Goal: Information Seeking & Learning: Learn about a topic

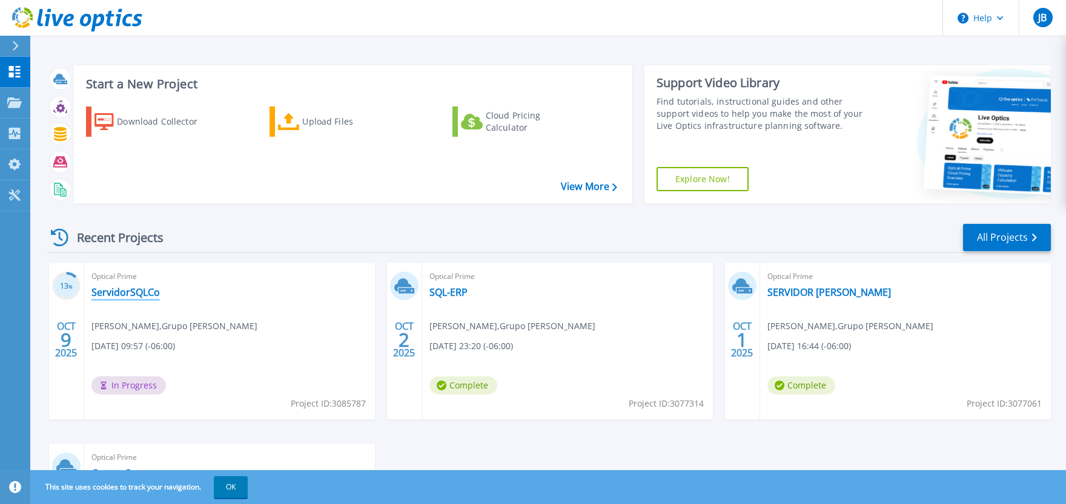
click at [128, 293] on link "ServidorSQLCo" at bounding box center [125, 292] width 68 height 12
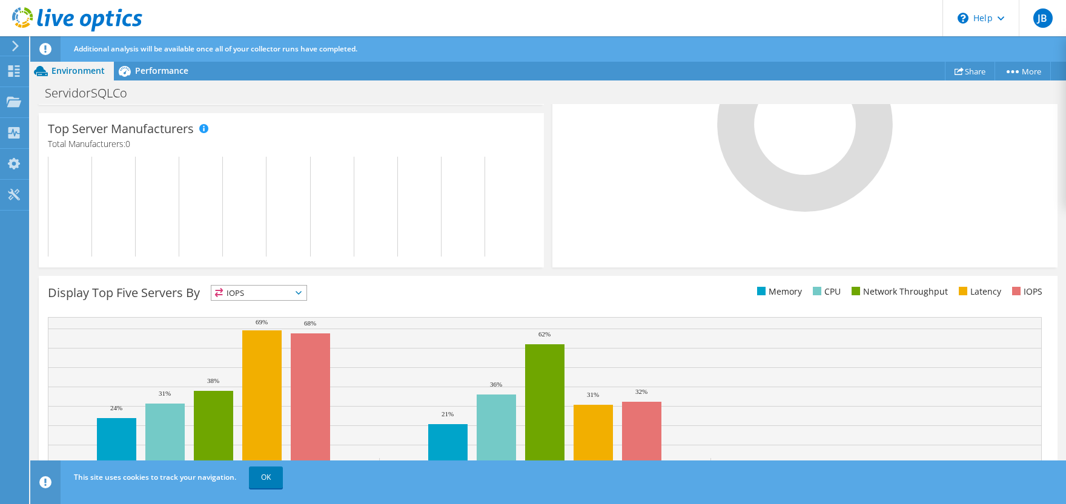
scroll to position [374, 0]
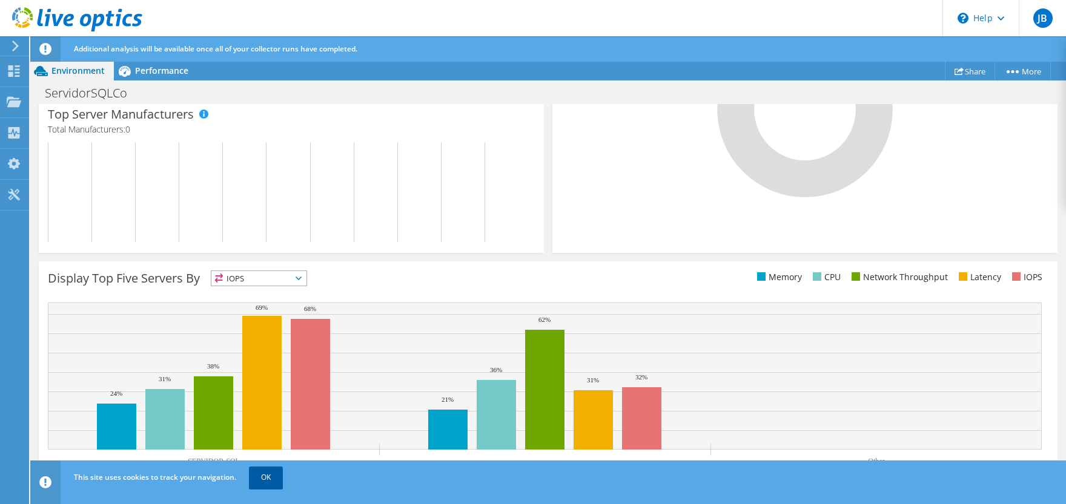
click at [268, 481] on link "OK" at bounding box center [266, 478] width 34 height 22
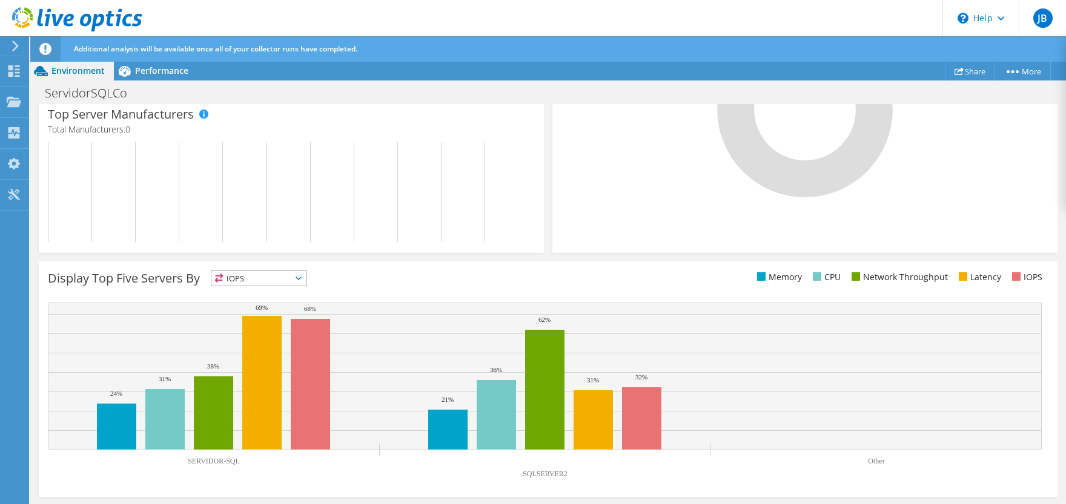
click at [302, 277] on icon at bounding box center [299, 279] width 6 height 4
click at [263, 363] on li "Latency" at bounding box center [258, 362] width 95 height 17
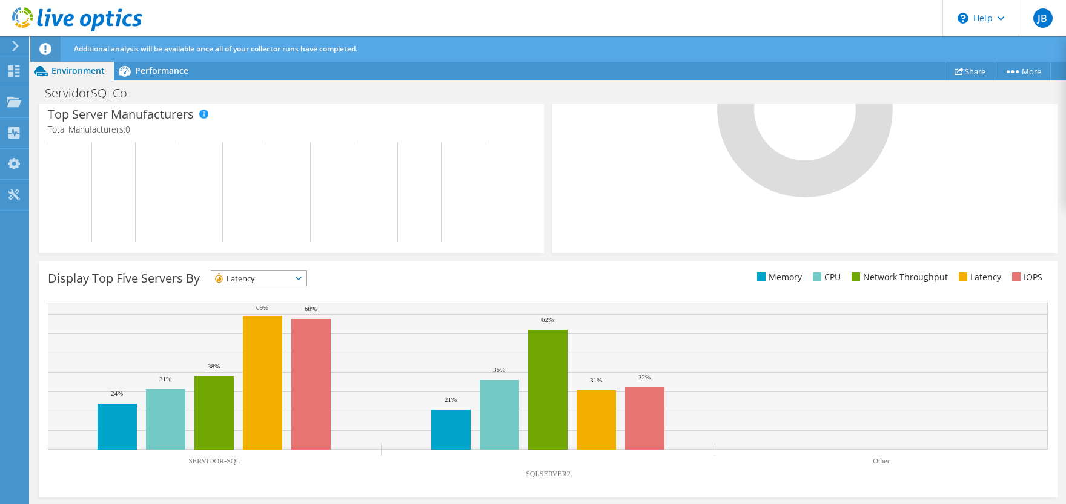
click at [306, 277] on span "Latency" at bounding box center [258, 278] width 95 height 15
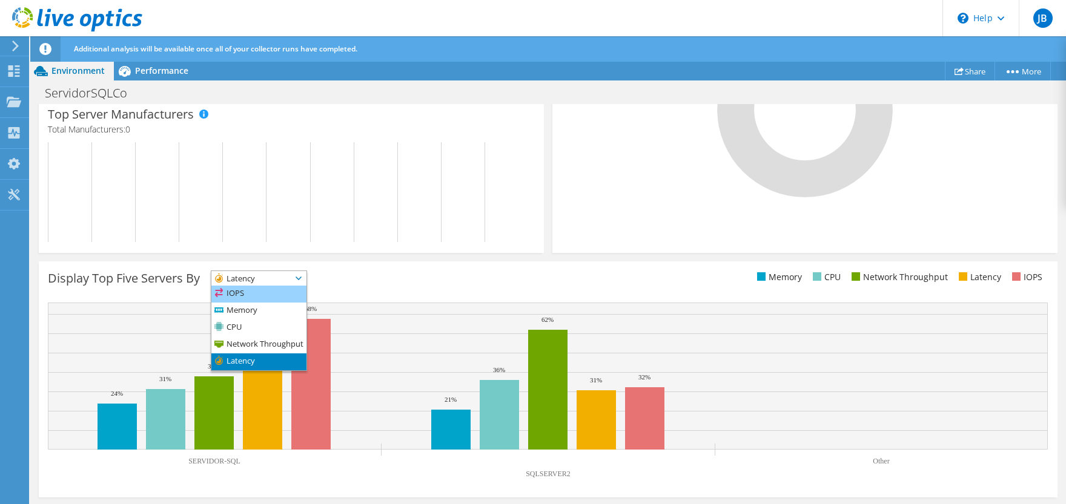
click at [270, 286] on li "IOPS" at bounding box center [258, 294] width 95 height 17
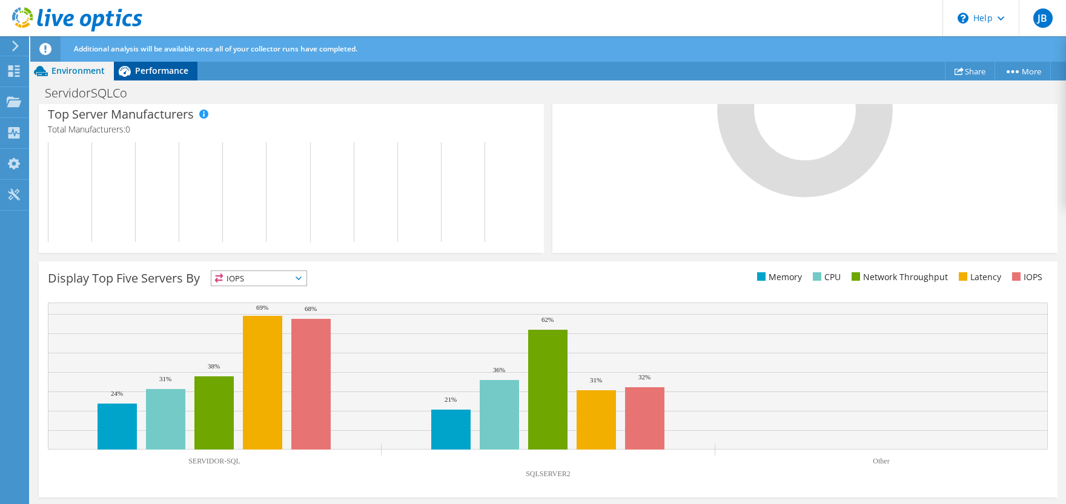
click at [167, 68] on span "Performance" at bounding box center [161, 71] width 53 height 12
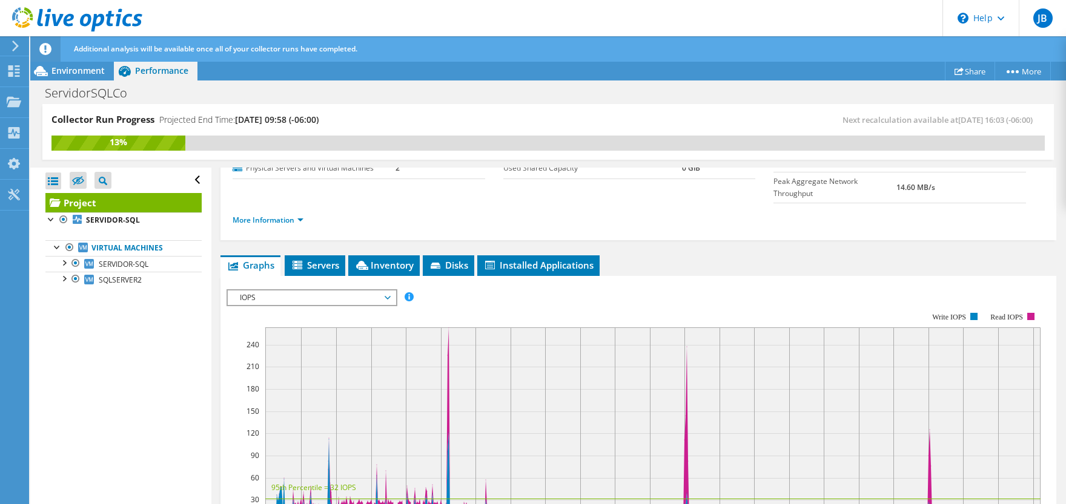
scroll to position [180, 0]
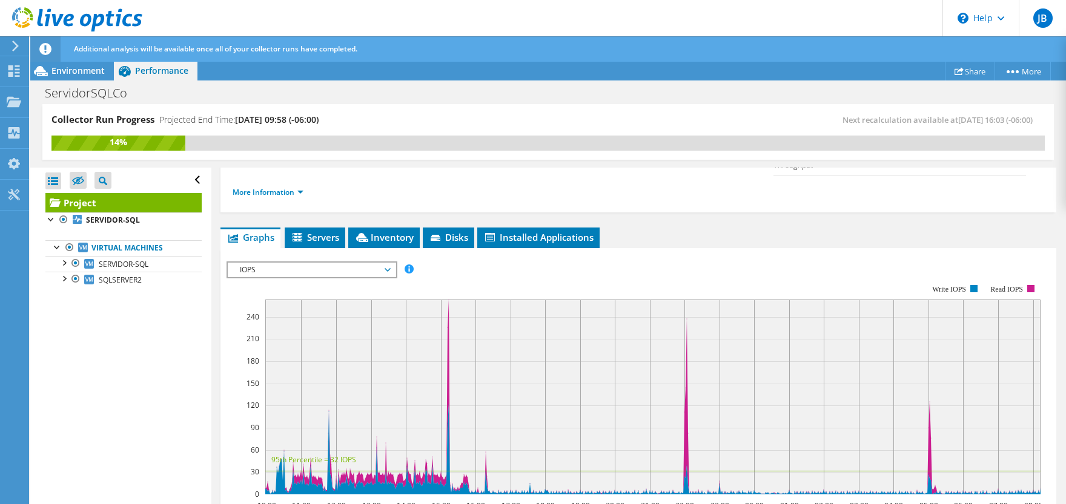
click at [388, 263] on span "IOPS" at bounding box center [312, 270] width 156 height 15
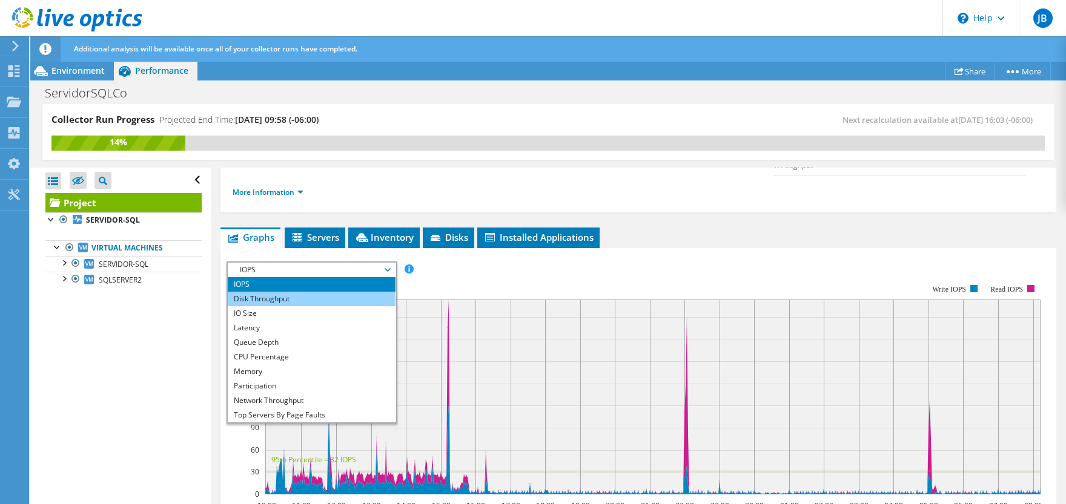
click at [349, 292] on li "Disk Throughput" at bounding box center [312, 299] width 168 height 15
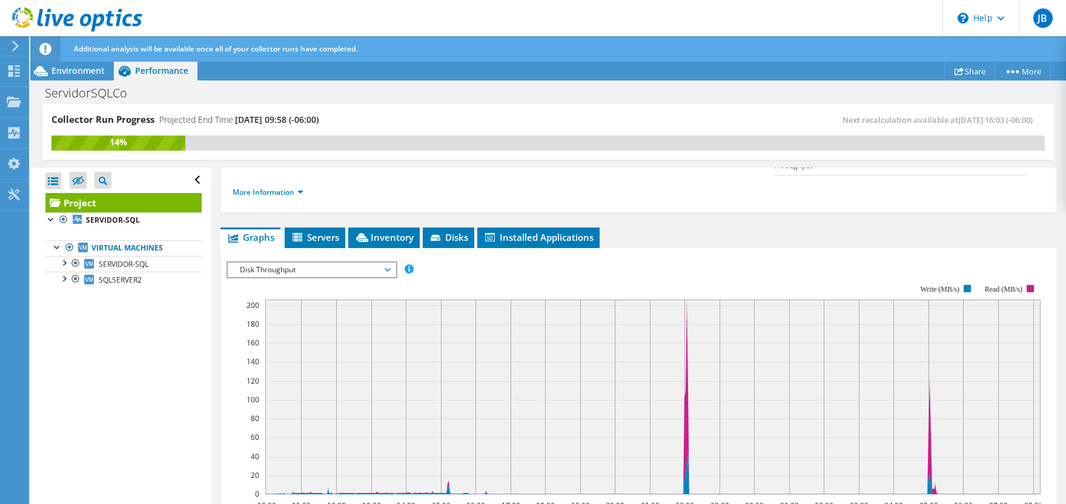
click at [382, 263] on span "Disk Throughput" at bounding box center [312, 270] width 156 height 15
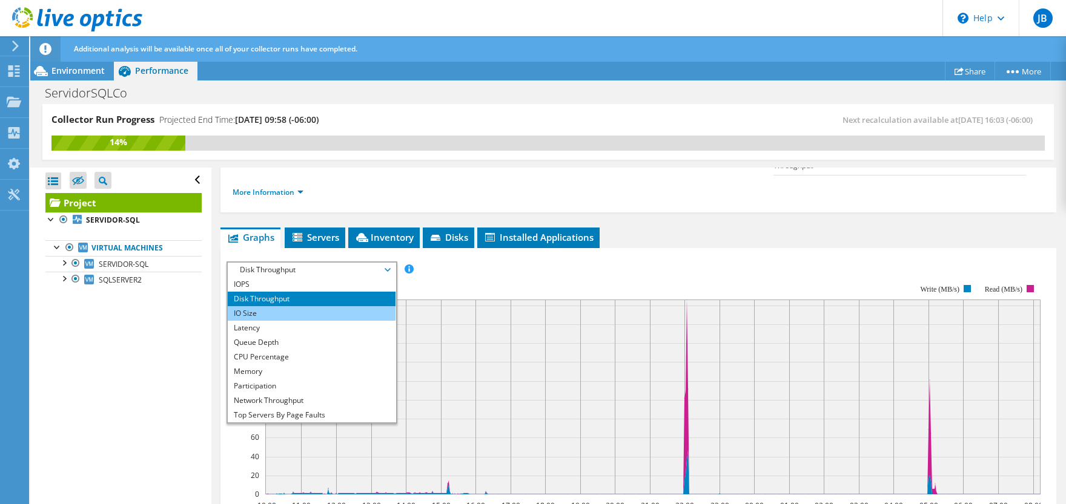
click at [269, 306] on li "IO Size" at bounding box center [312, 313] width 168 height 15
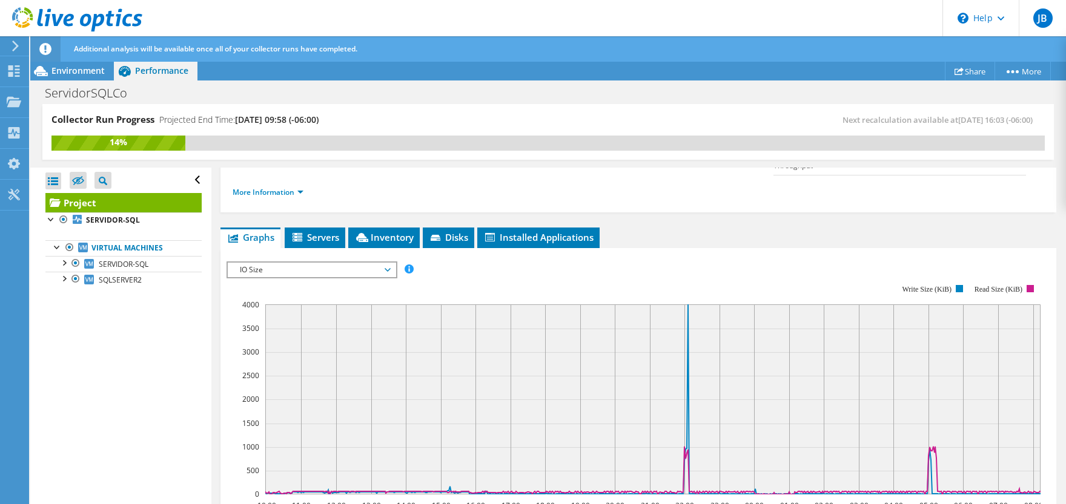
click at [385, 263] on span "IO Size" at bounding box center [312, 270] width 156 height 15
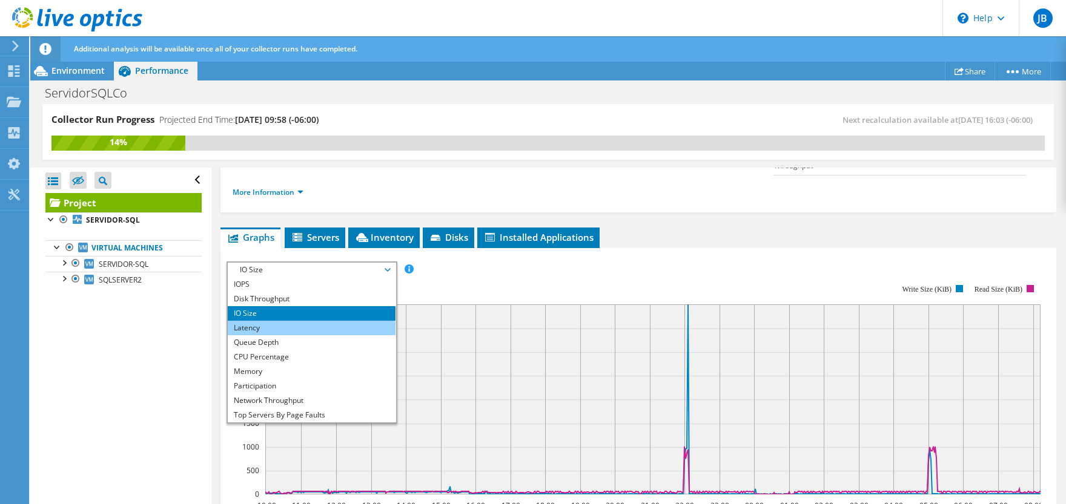
click at [330, 321] on li "Latency" at bounding box center [312, 328] width 168 height 15
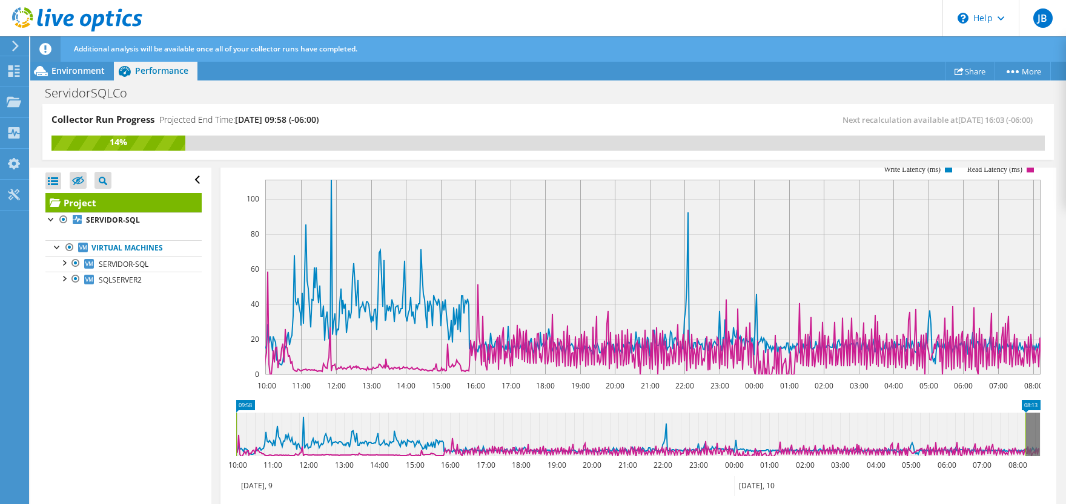
scroll to position [240, 0]
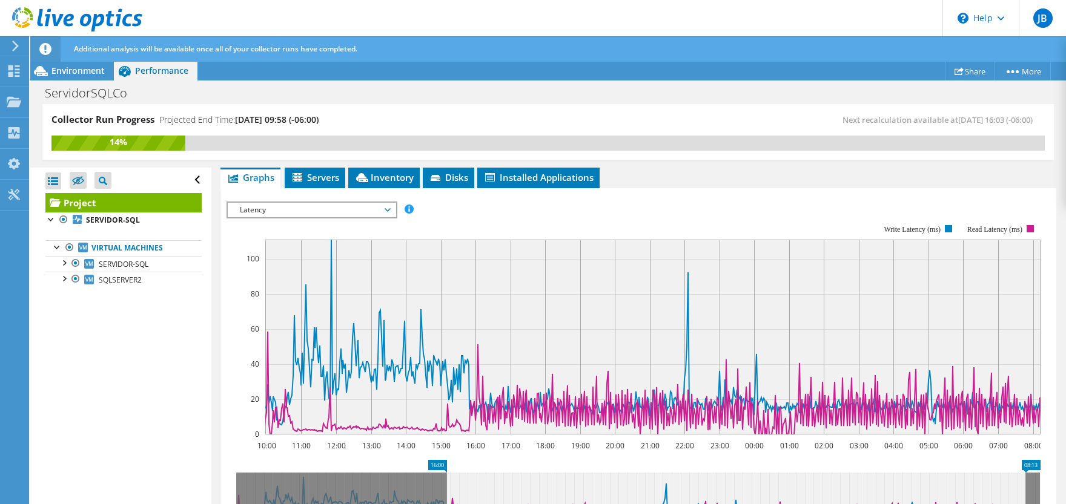
drag, startPoint x: 237, startPoint y: 469, endPoint x: 447, endPoint y: 474, distance: 210.2
click at [447, 474] on rect at bounding box center [446, 495] width 5 height 44
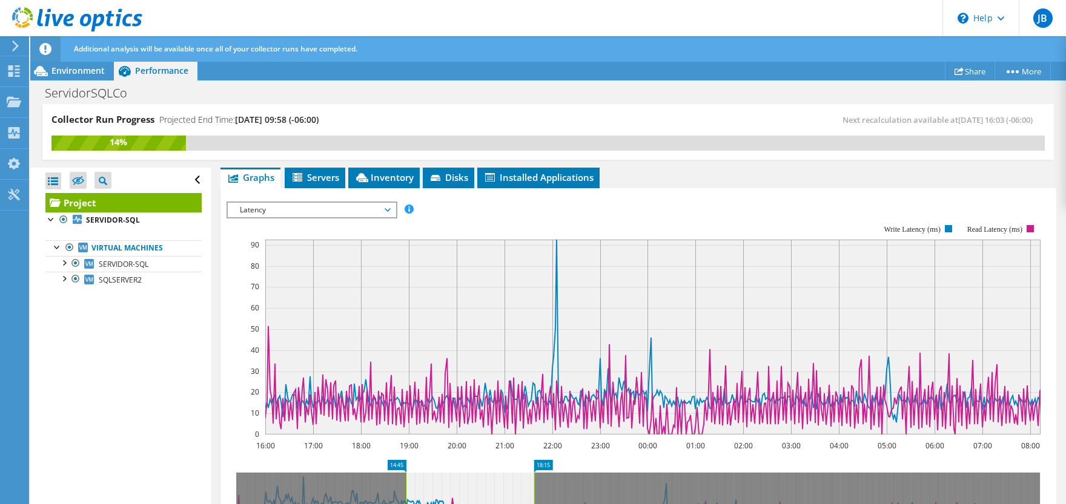
drag, startPoint x: 403, startPoint y: 463, endPoint x: 534, endPoint y: 463, distance: 131.4
click at [534, 473] on g at bounding box center [638, 495] width 804 height 44
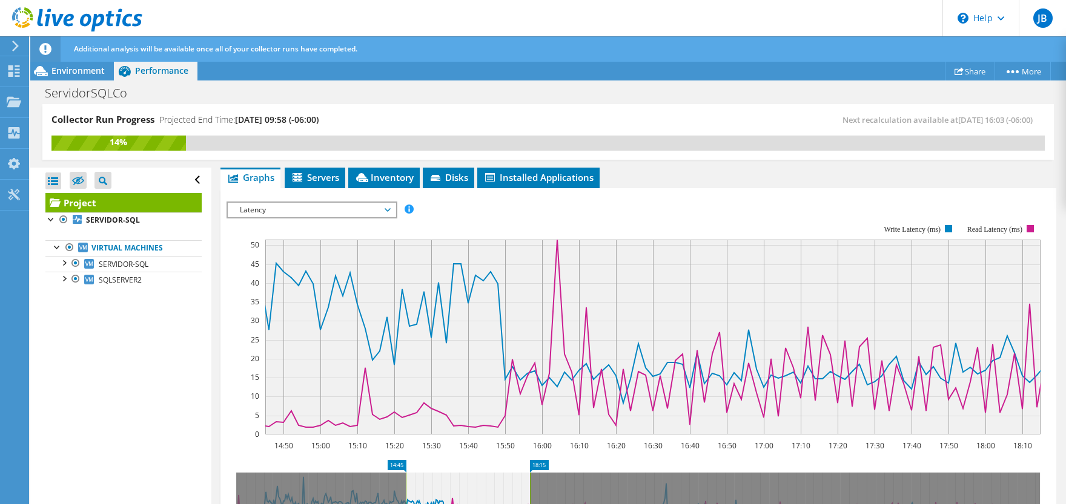
click at [530, 473] on rect at bounding box center [529, 495] width 5 height 44
click at [405, 473] on rect at bounding box center [405, 495] width 5 height 44
click at [434, 473] on icon at bounding box center [468, 495] width 124 height 44
drag, startPoint x: 405, startPoint y: 464, endPoint x: 234, endPoint y: 461, distance: 170.8
click at [234, 473] on rect at bounding box center [236, 495] width 5 height 44
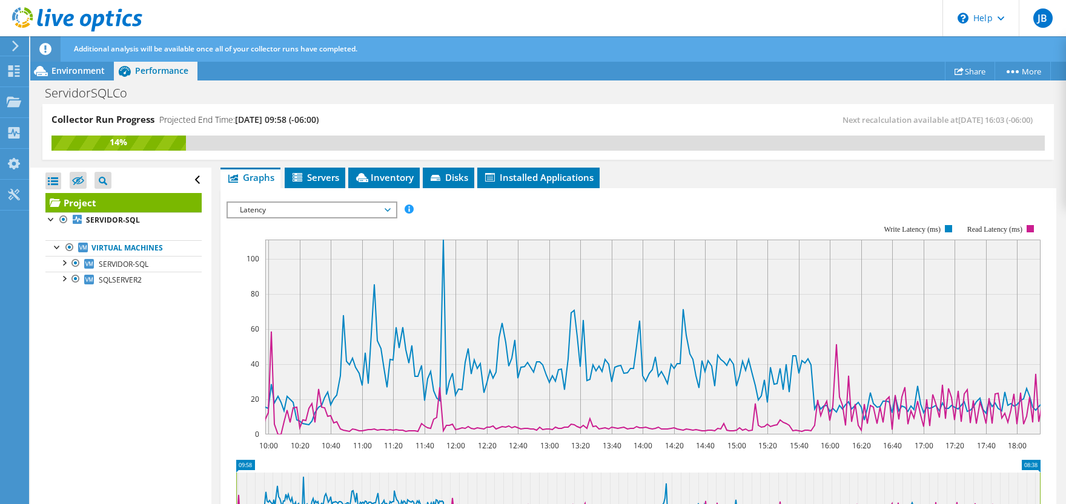
drag, startPoint x: 529, startPoint y: 466, endPoint x: 1151, endPoint y: 453, distance: 621.5
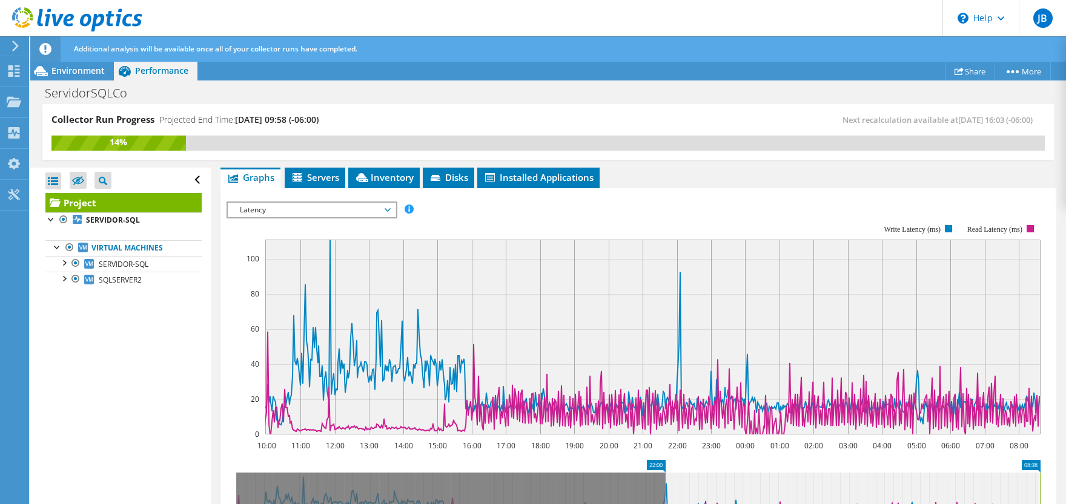
drag, startPoint x: 237, startPoint y: 464, endPoint x: 666, endPoint y: 471, distance: 428.8
click at [666, 473] on rect at bounding box center [665, 495] width 5 height 44
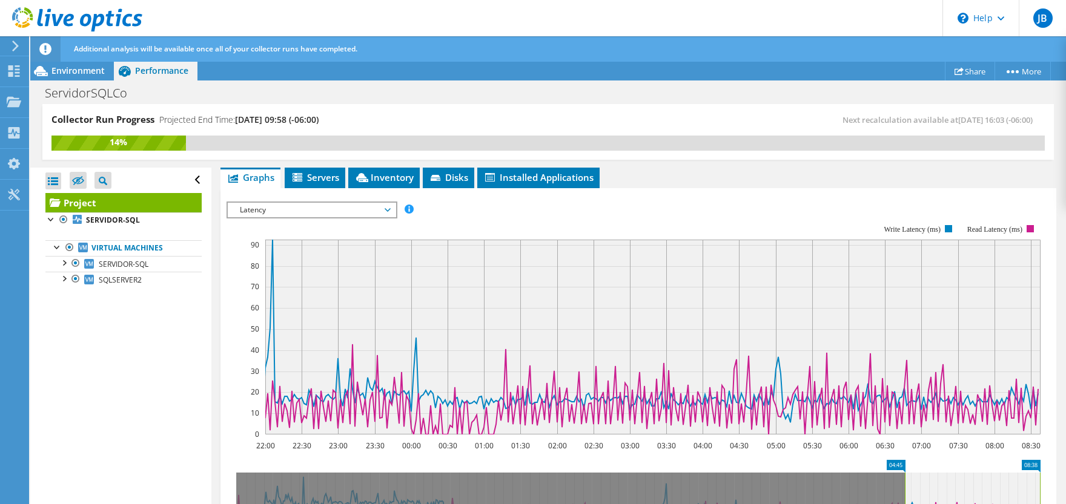
drag, startPoint x: 663, startPoint y: 471, endPoint x: 905, endPoint y: 466, distance: 242.3
click at [905, 473] on rect at bounding box center [904, 495] width 5 height 44
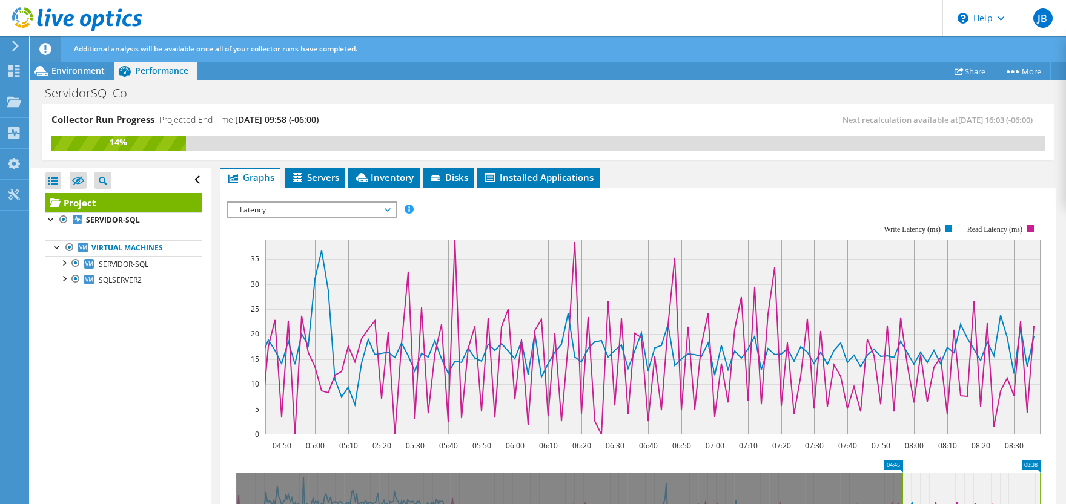
click at [755, 209] on rect at bounding box center [633, 330] width 814 height 242
click at [116, 283] on span "SQLSERVER2" at bounding box center [120, 280] width 43 height 10
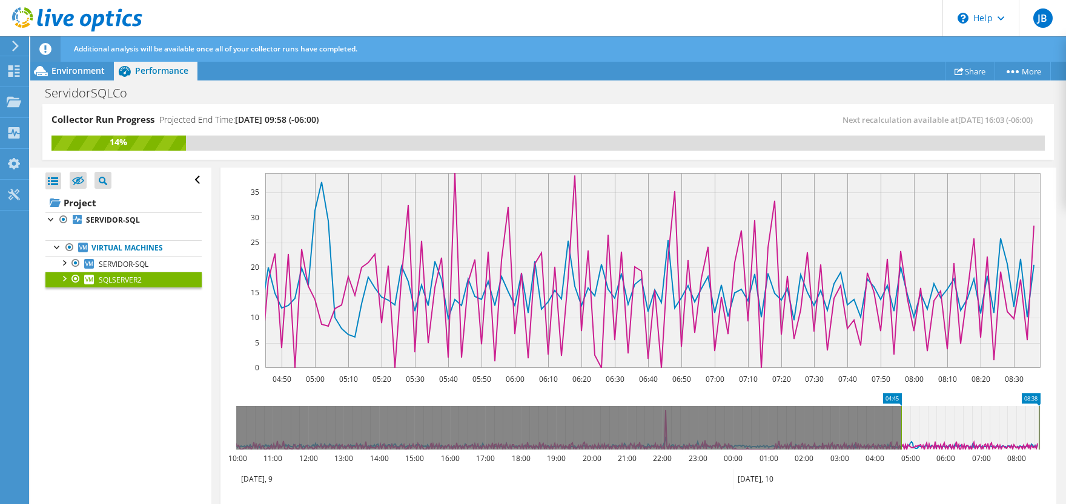
scroll to position [197, 0]
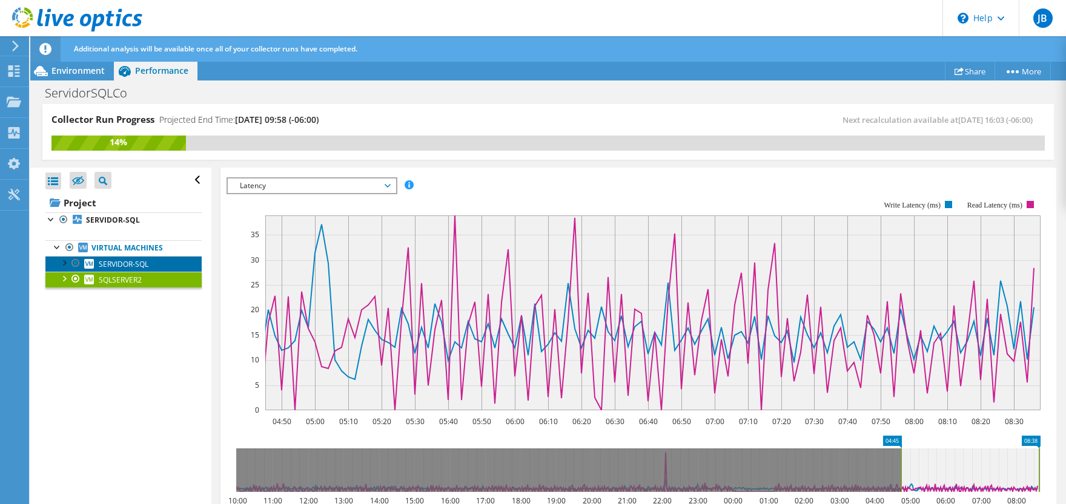
click at [137, 262] on span "SERVIDOR-SQL" at bounding box center [124, 264] width 50 height 10
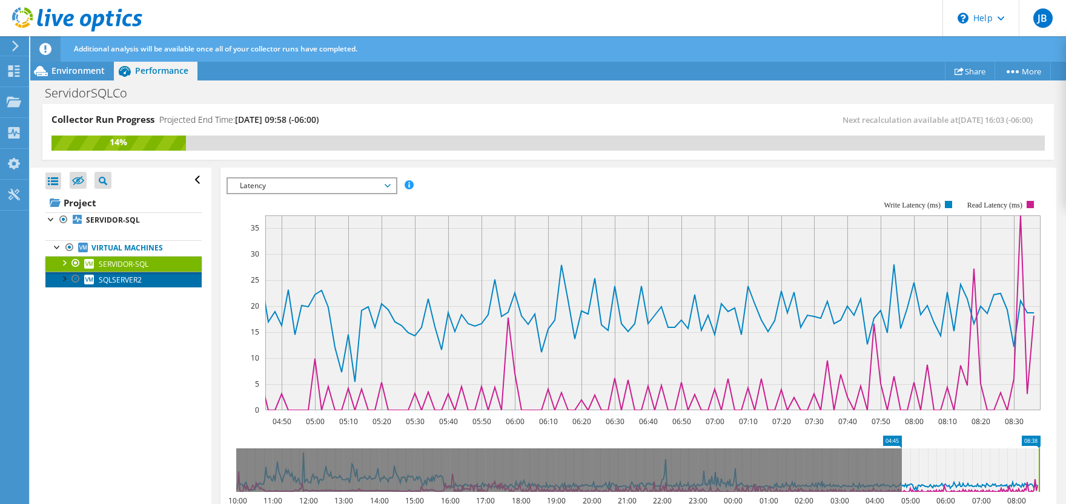
click at [133, 279] on span "SQLSERVER2" at bounding box center [120, 280] width 43 height 10
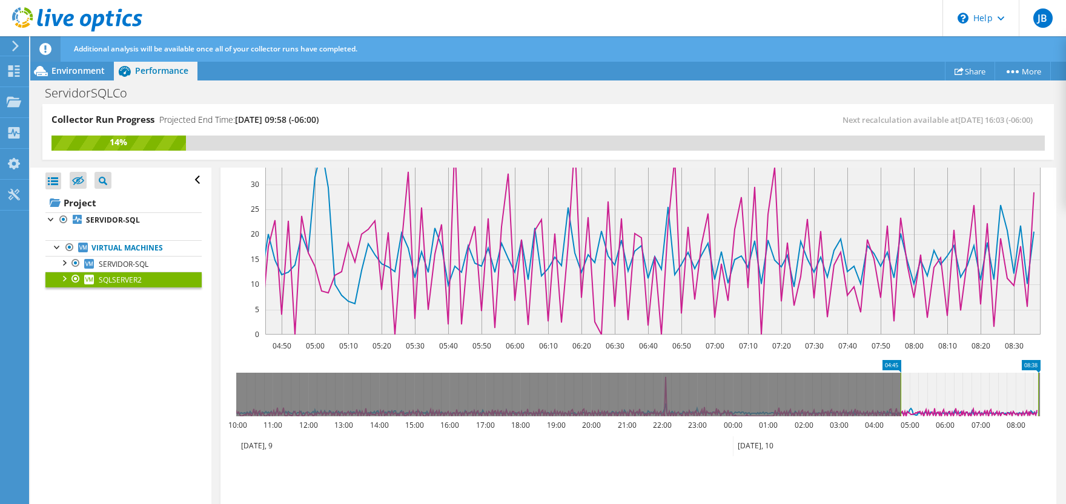
scroll to position [184, 0]
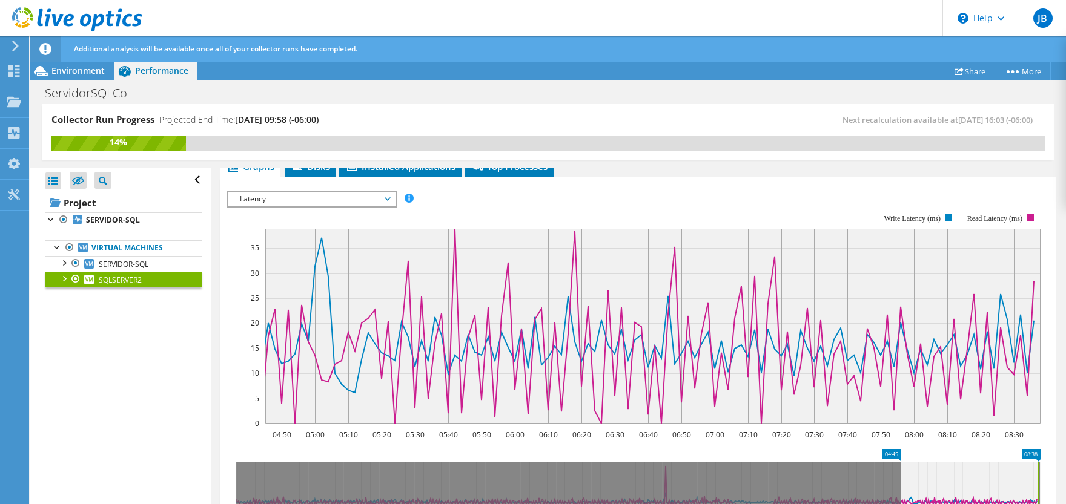
click at [343, 198] on span "Latency" at bounding box center [312, 199] width 156 height 15
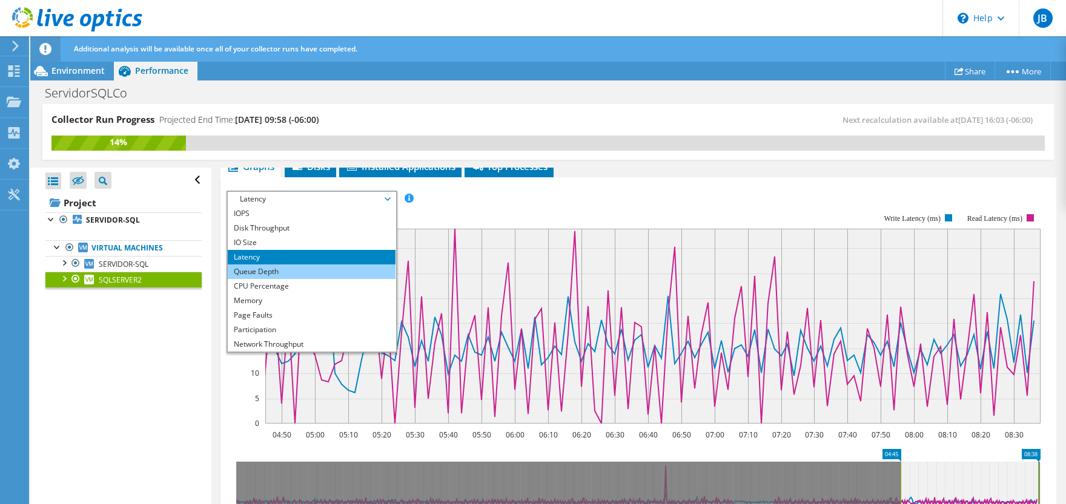
click at [299, 269] on li "Queue Depth" at bounding box center [312, 272] width 168 height 15
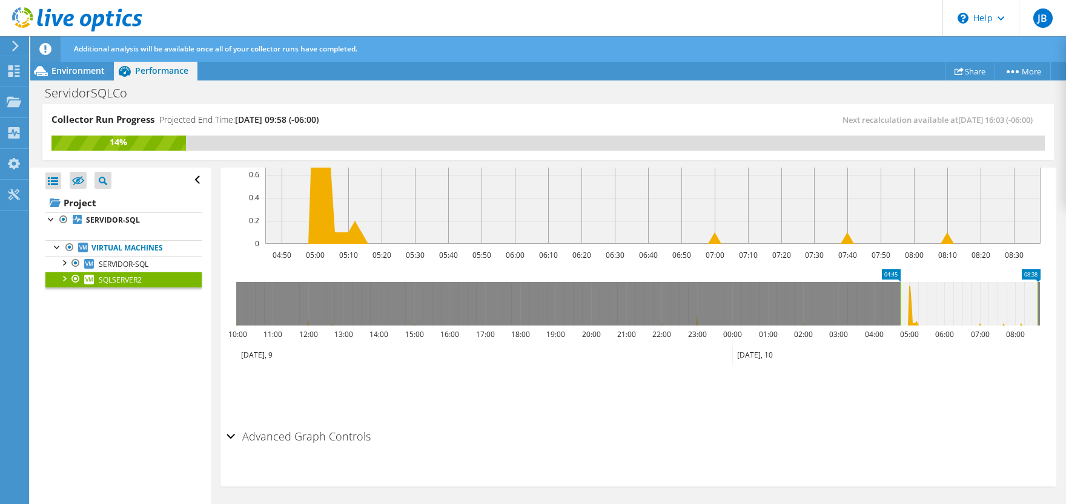
scroll to position [124, 0]
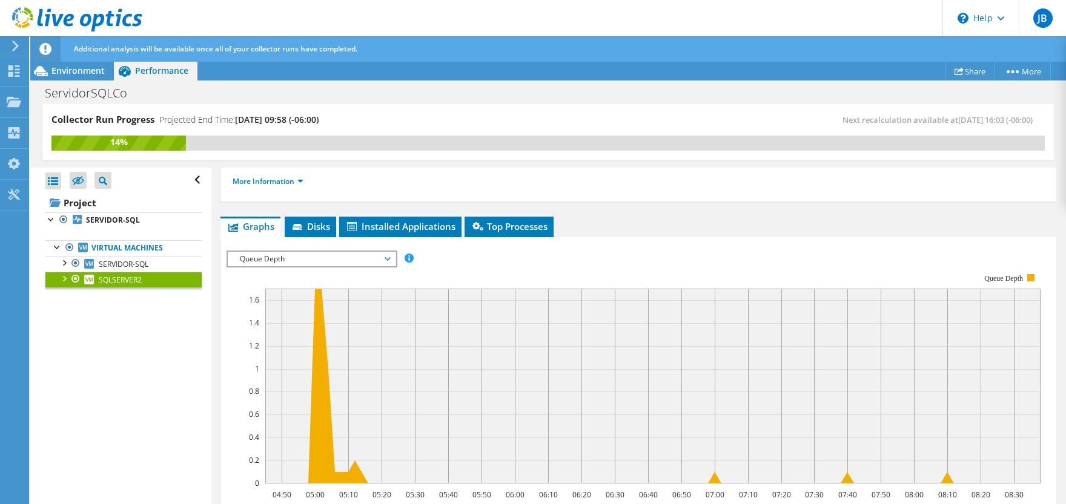
click at [392, 259] on span "Queue Depth" at bounding box center [312, 259] width 168 height 15
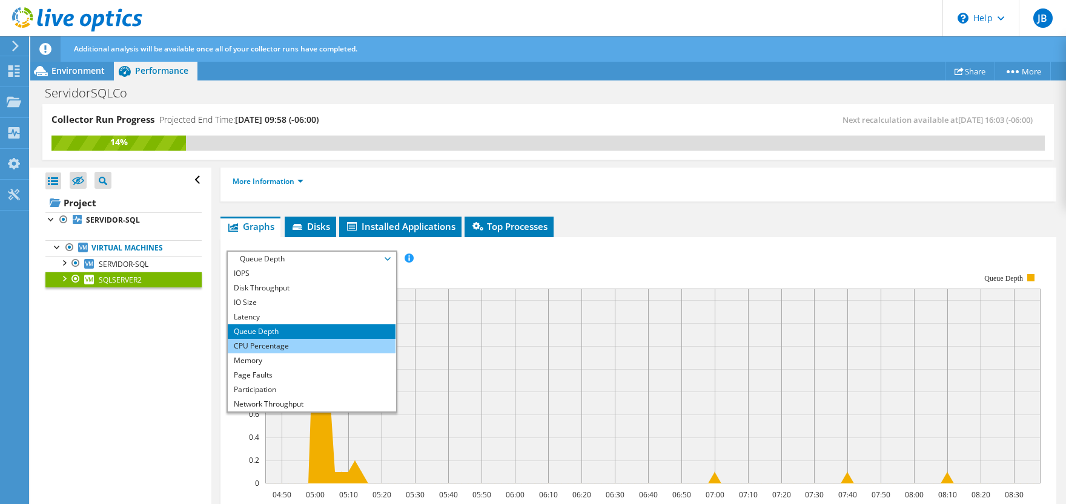
click at [318, 345] on li "CPU Percentage" at bounding box center [312, 346] width 168 height 15
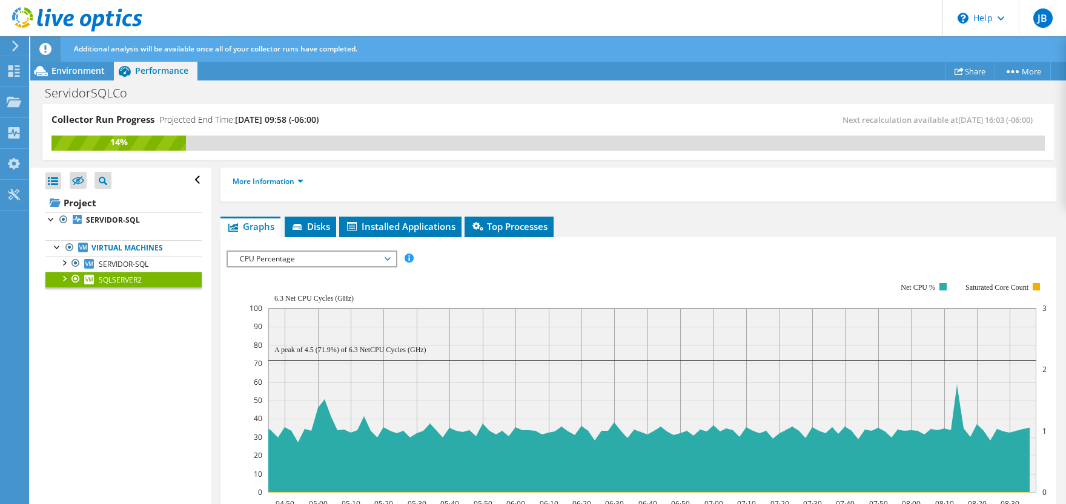
click at [394, 261] on span "CPU Percentage" at bounding box center [312, 259] width 168 height 15
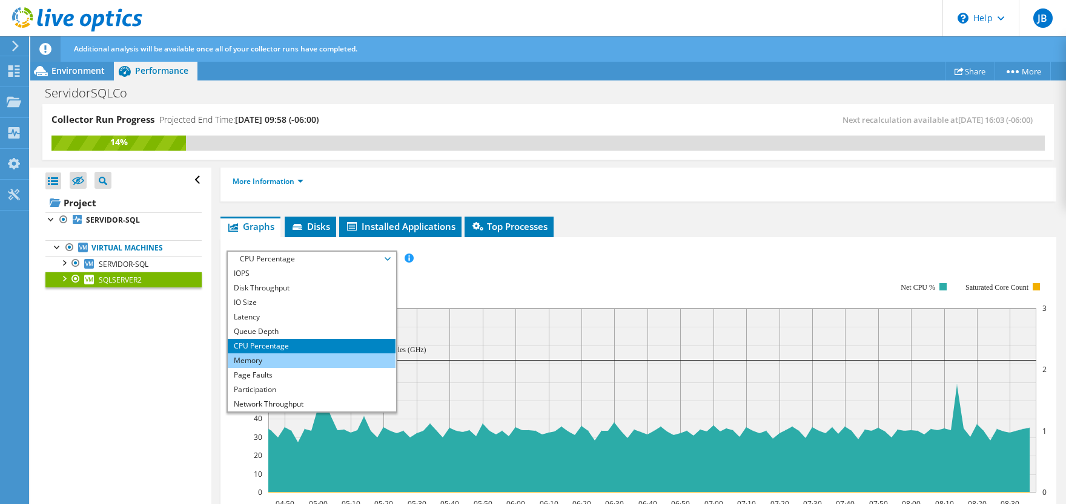
click at [314, 360] on li "Memory" at bounding box center [312, 361] width 168 height 15
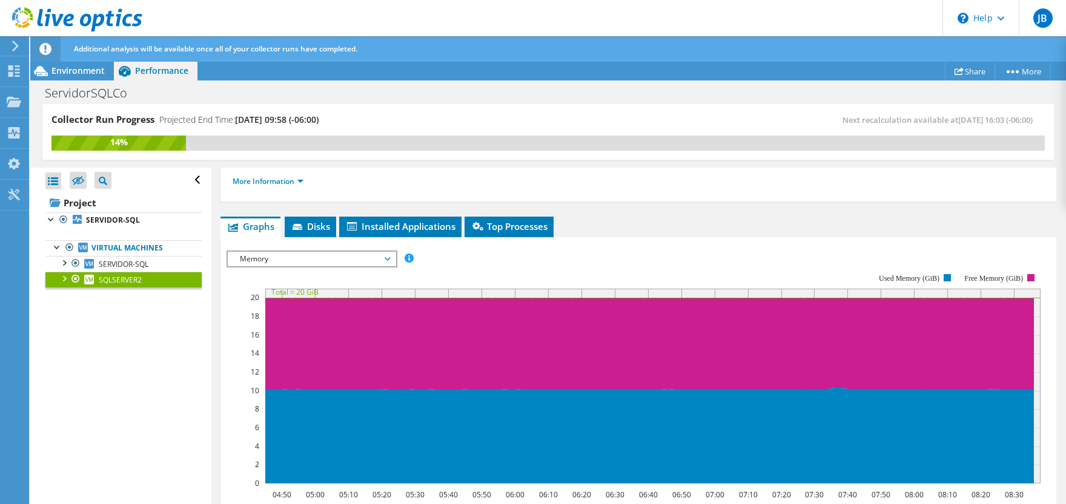
click at [391, 257] on span "Memory" at bounding box center [312, 259] width 168 height 15
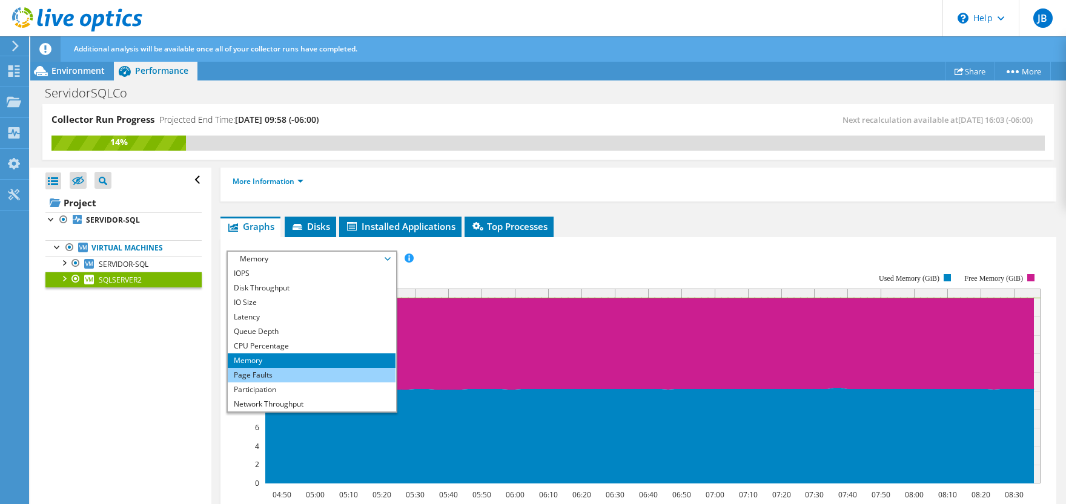
click at [305, 374] on li "Page Faults" at bounding box center [312, 375] width 168 height 15
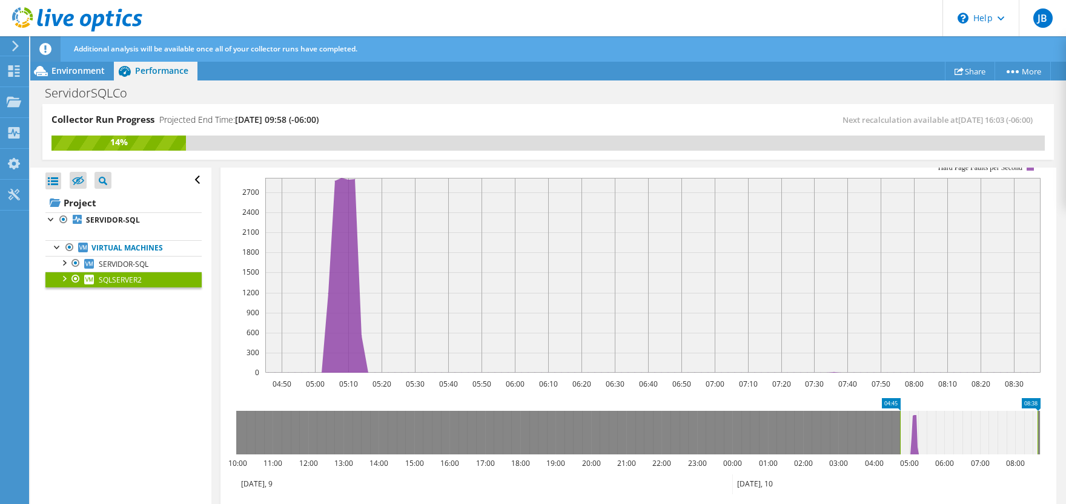
scroll to position [184, 0]
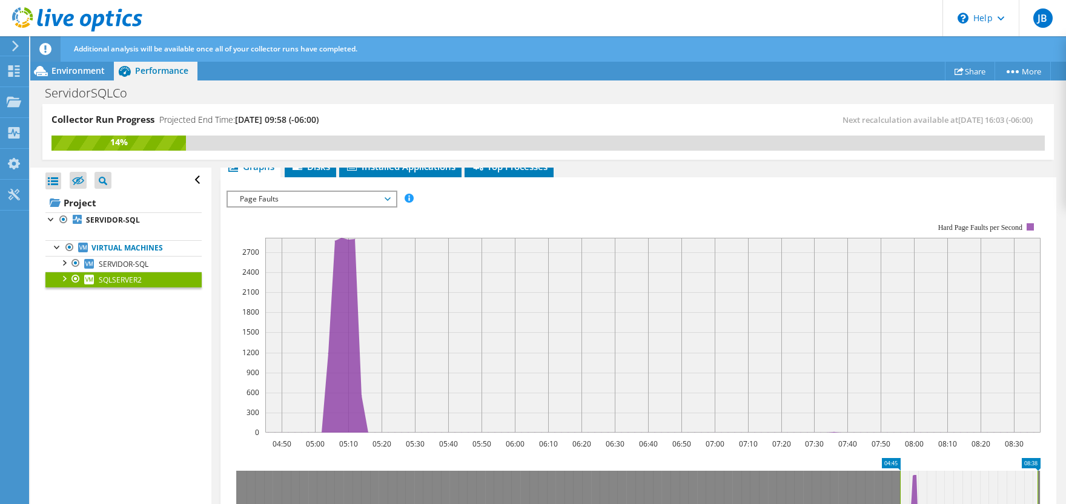
click at [391, 199] on span "Page Faults" at bounding box center [312, 199] width 168 height 15
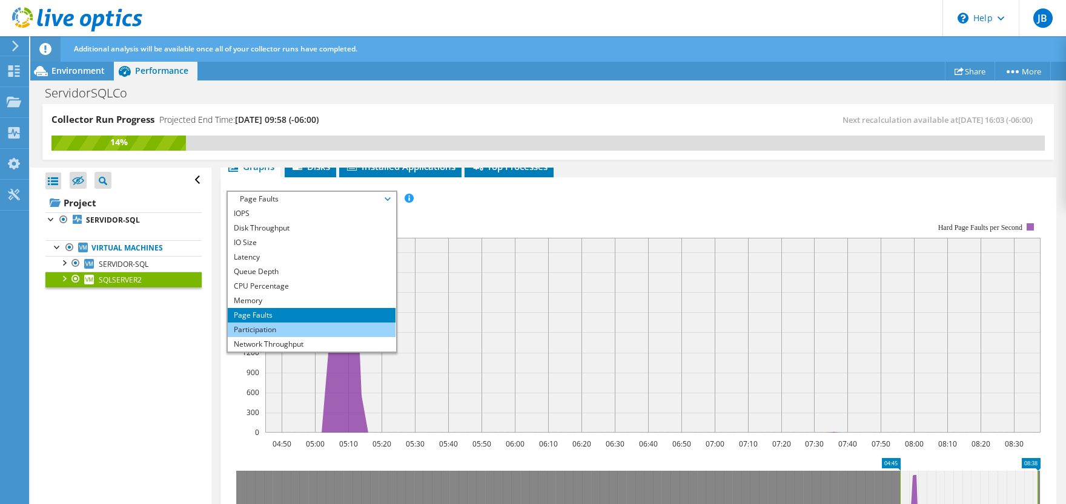
click at [288, 326] on li "Participation" at bounding box center [312, 330] width 168 height 15
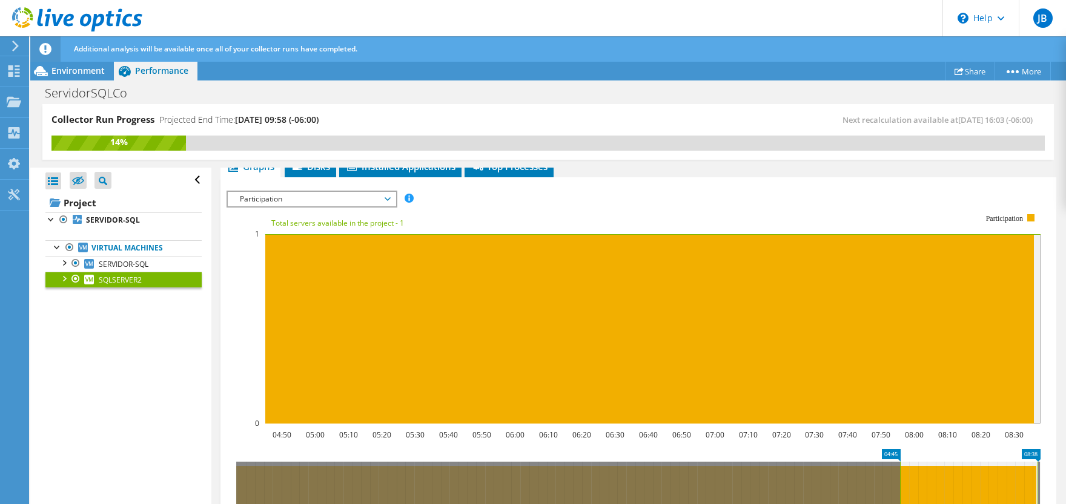
click at [390, 199] on icon at bounding box center [388, 199] width 6 height 4
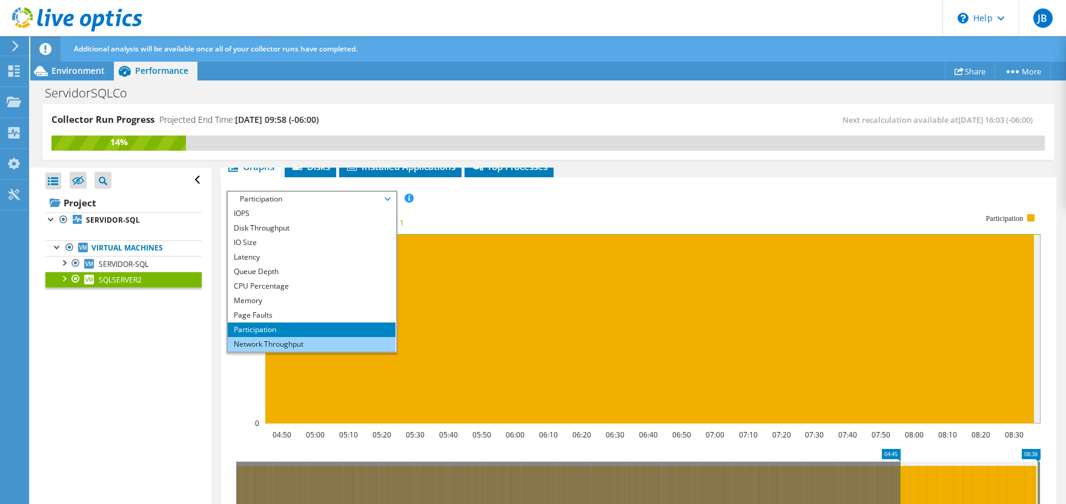
click at [312, 346] on li "Network Throughput" at bounding box center [312, 344] width 168 height 15
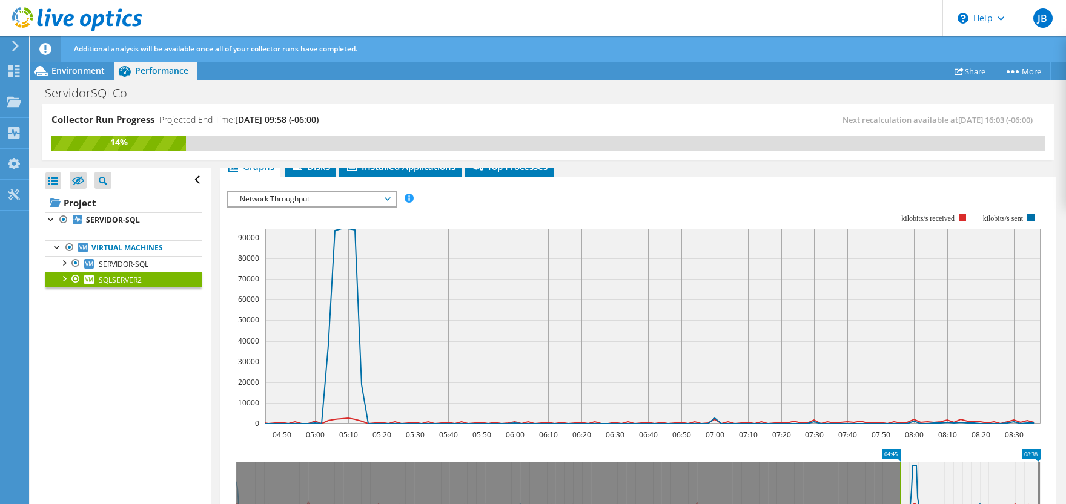
click at [390, 198] on icon at bounding box center [388, 199] width 6 height 4
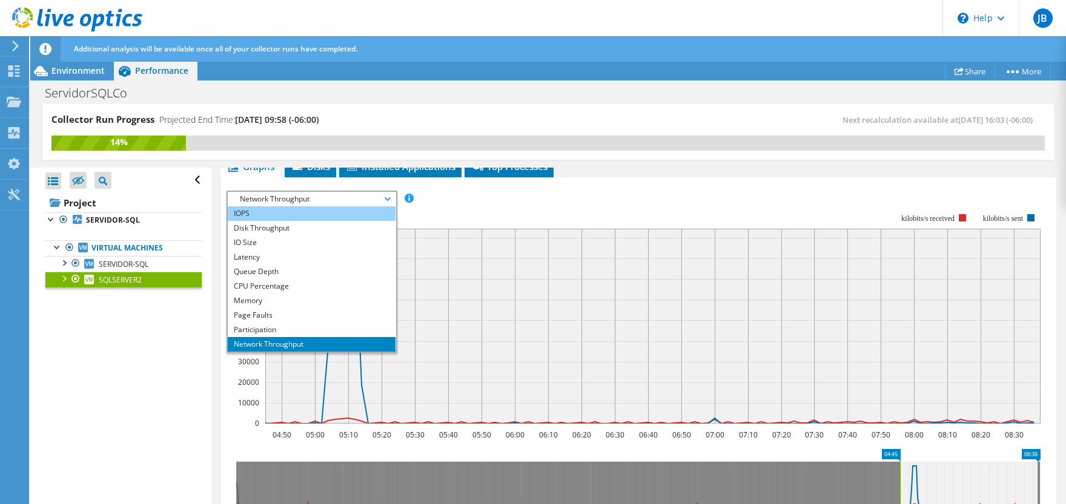
click at [276, 216] on li "IOPS" at bounding box center [312, 214] width 168 height 15
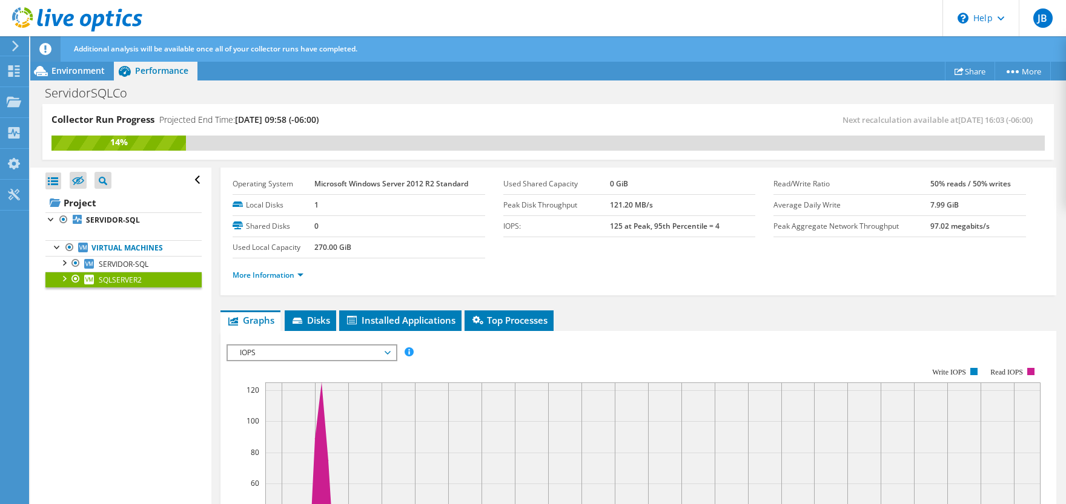
scroll to position [0, 0]
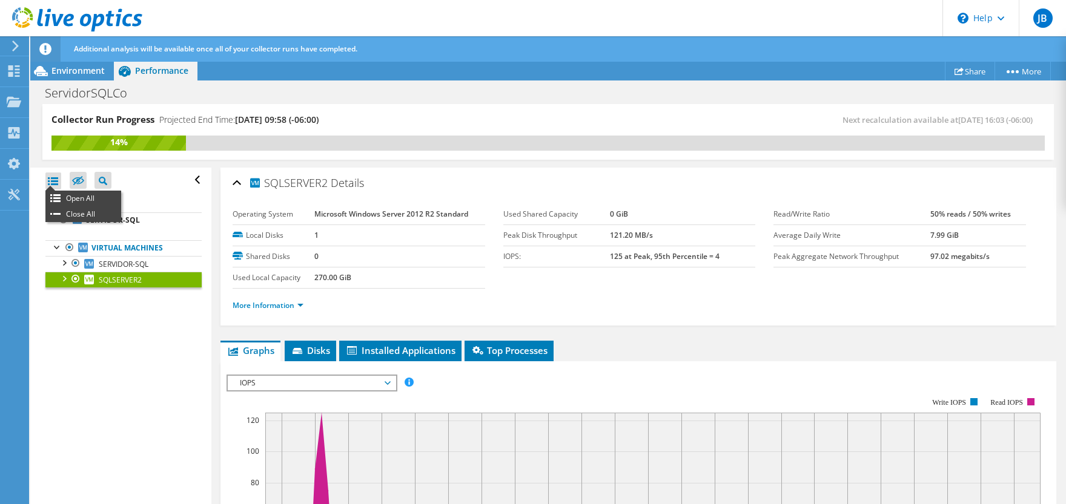
click at [55, 176] on div at bounding box center [53, 181] width 16 height 17
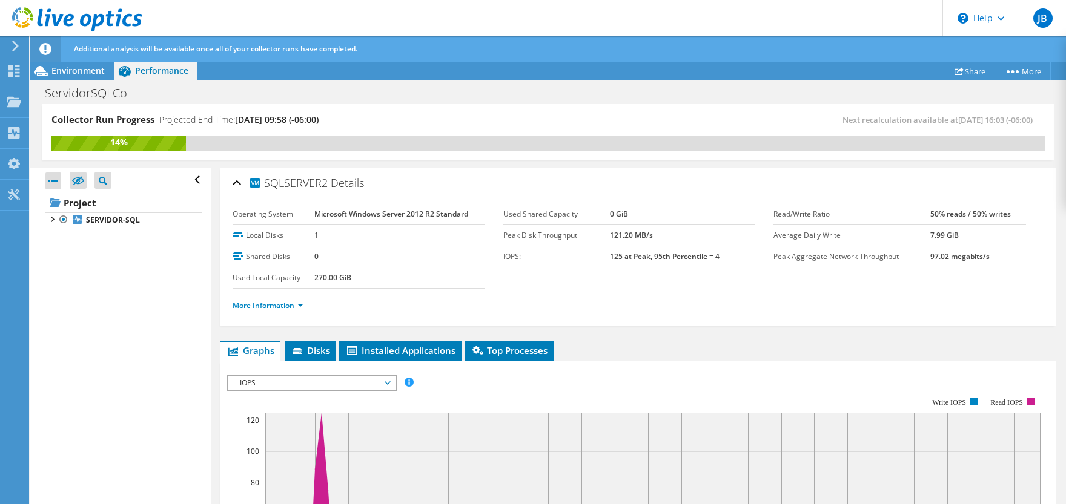
click at [55, 176] on div at bounding box center [53, 181] width 16 height 17
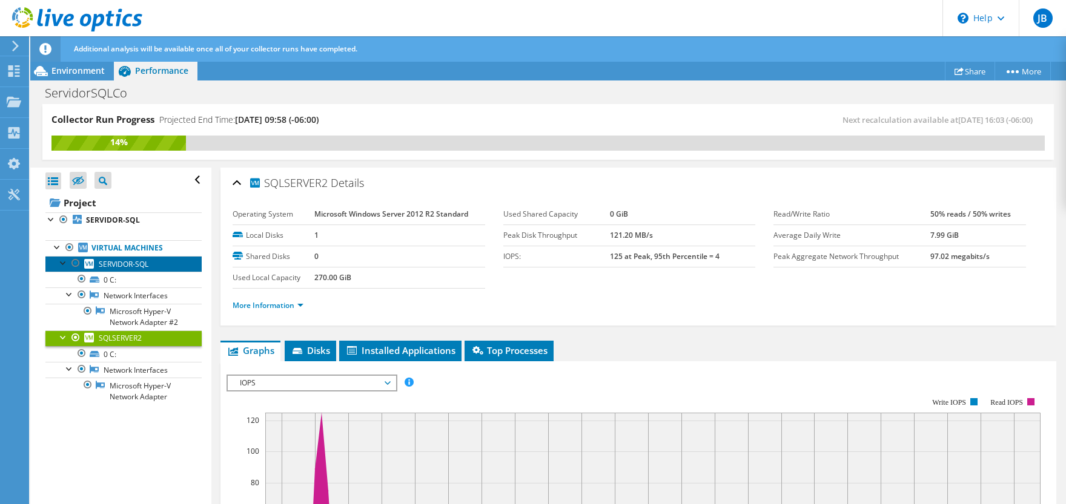
click at [113, 259] on span "SERVIDOR-SQL" at bounding box center [124, 264] width 50 height 10
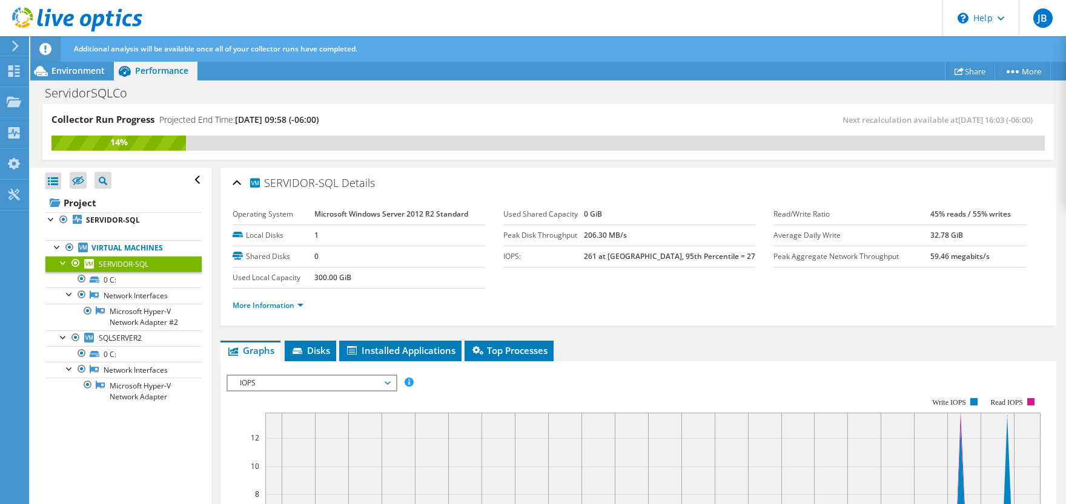
click at [316, 383] on span "IOPS" at bounding box center [312, 383] width 156 height 15
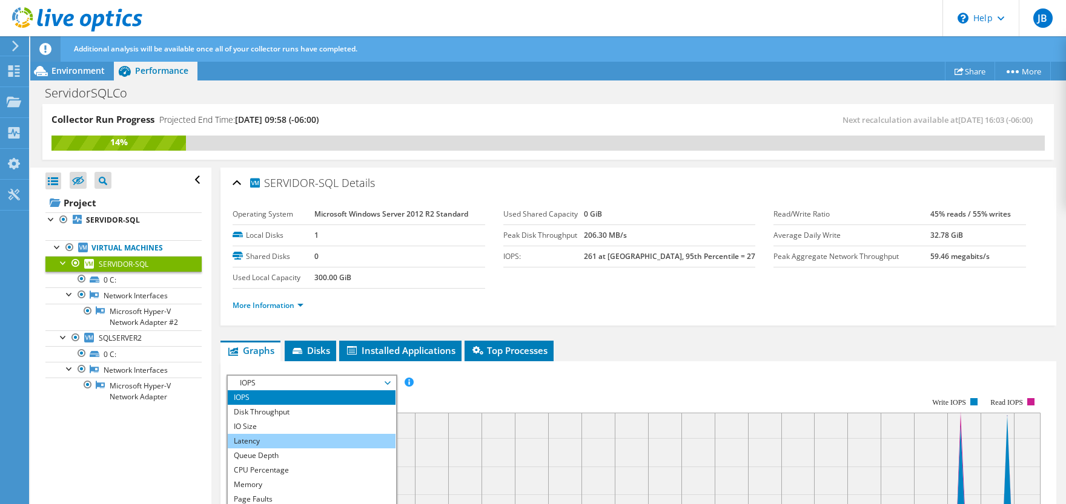
click at [288, 440] on li "Latency" at bounding box center [312, 441] width 168 height 15
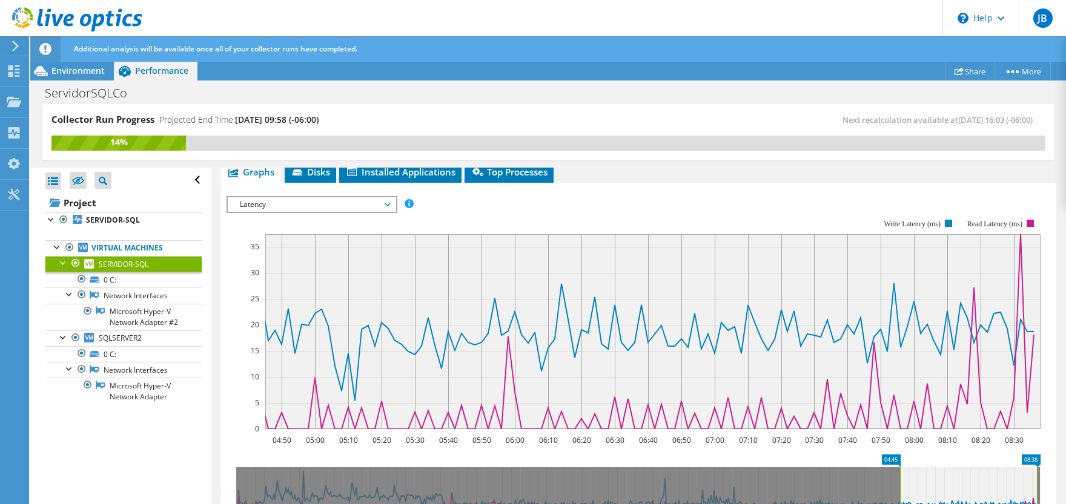
scroll to position [180, 0]
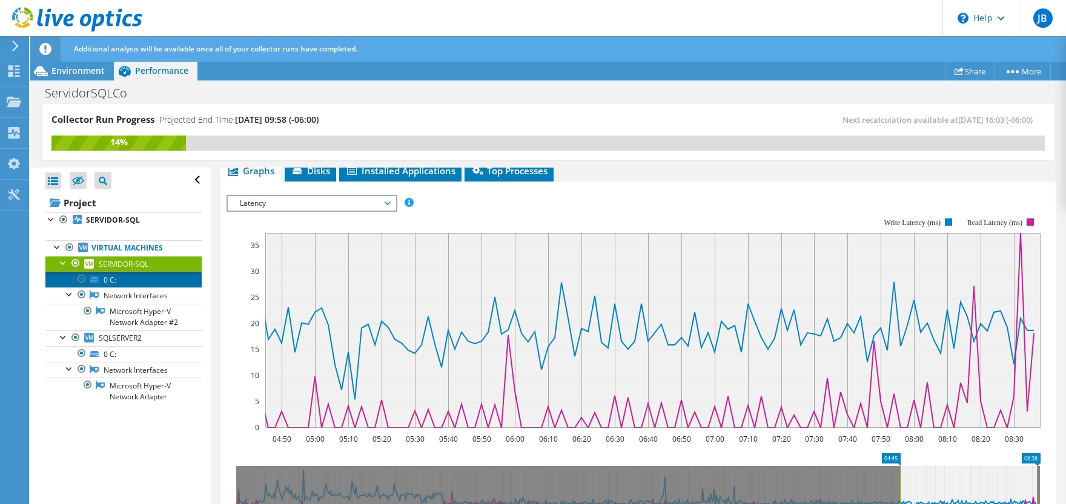
click at [111, 277] on link "0 C:" at bounding box center [123, 280] width 156 height 16
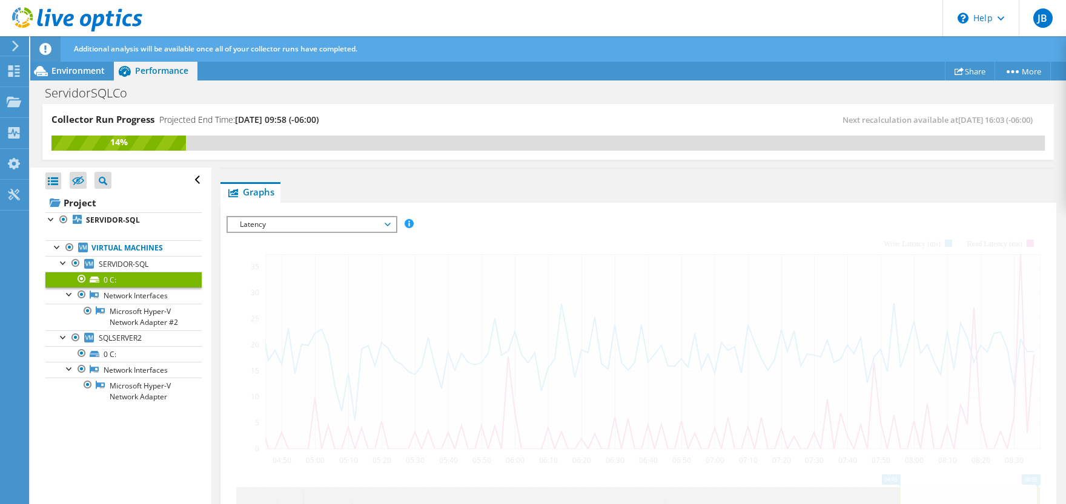
scroll to position [200, 0]
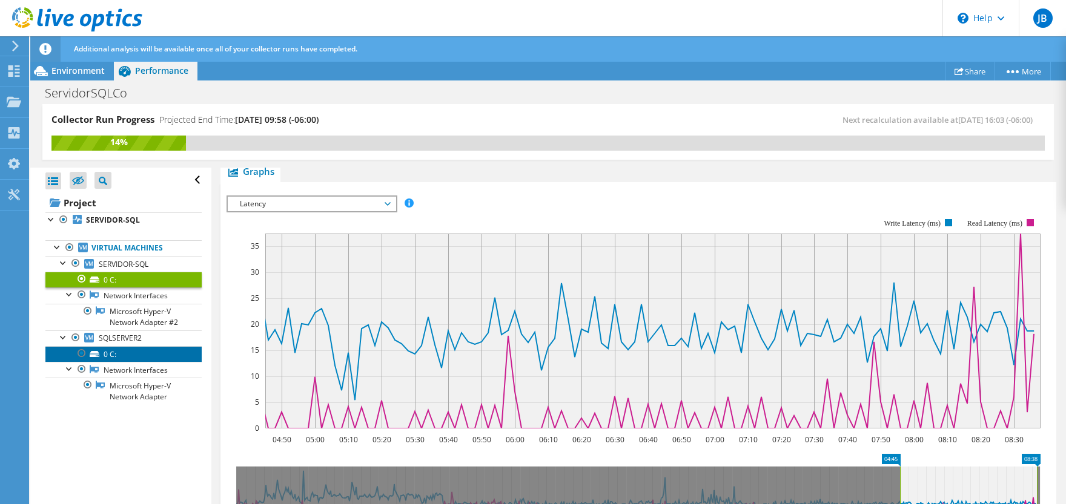
click at [116, 357] on link "0 C:" at bounding box center [123, 354] width 156 height 16
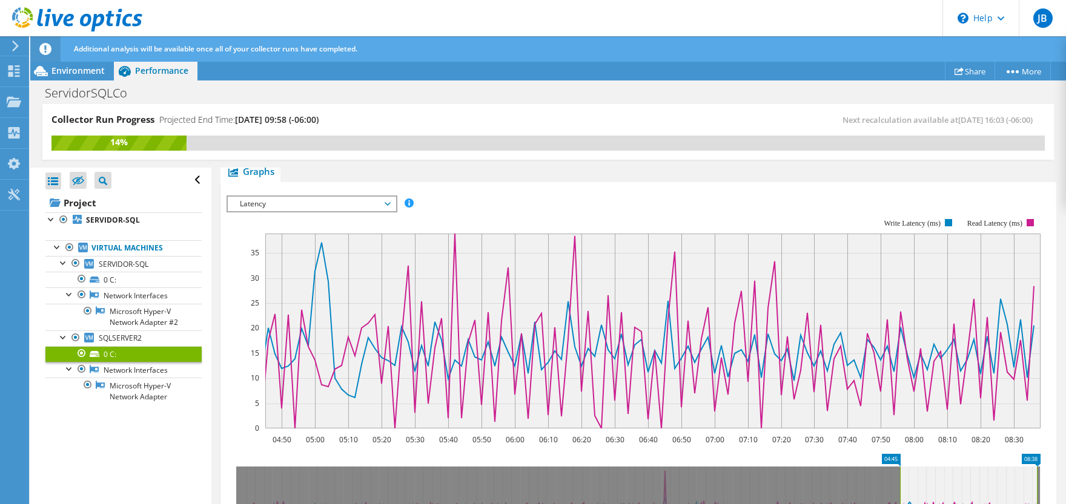
click at [577, 185] on div "IOPS Disk Throughput IO Size Latency Queue Depth CPU Percentage Memory Page Fau…" at bounding box center [638, 395] width 824 height 427
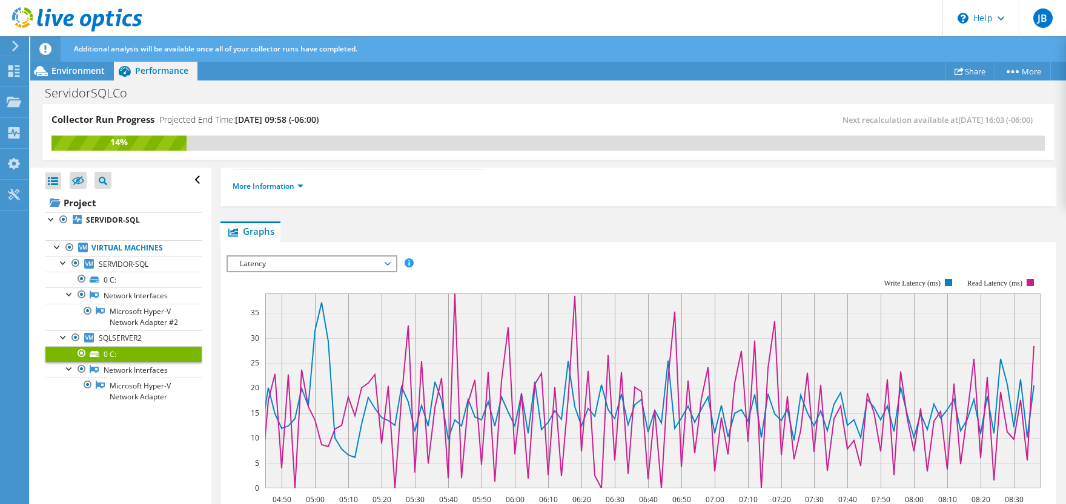
scroll to position [0, 0]
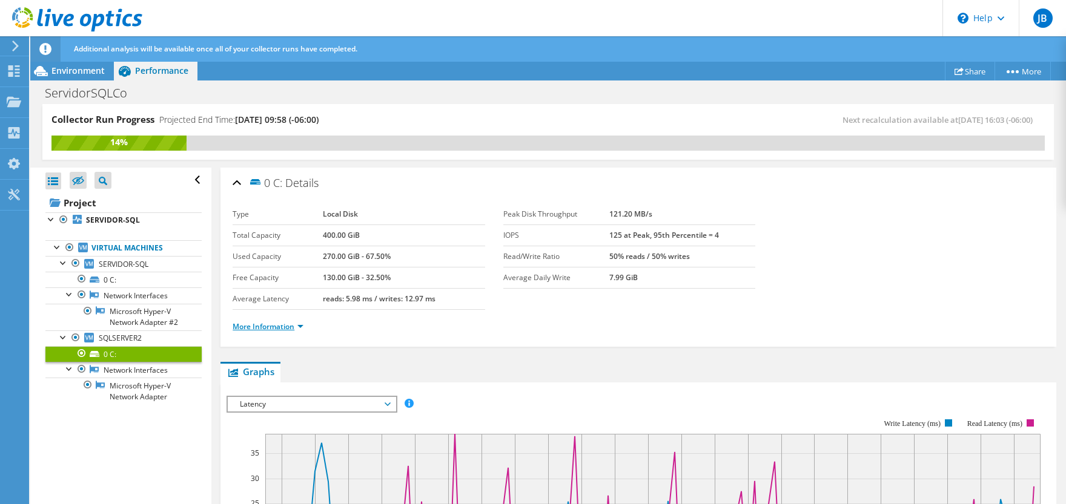
click at [288, 325] on link "More Information" at bounding box center [268, 327] width 71 height 10
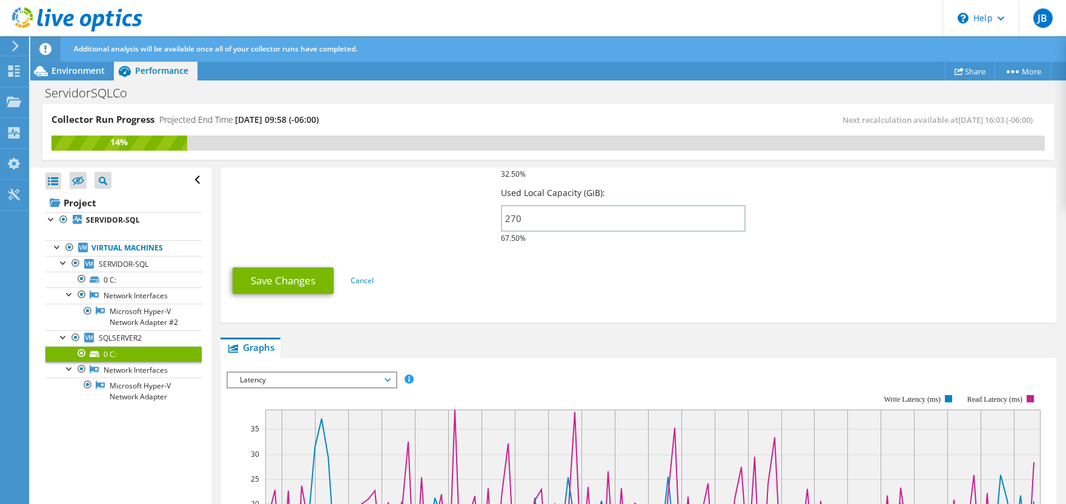
scroll to position [420, 0]
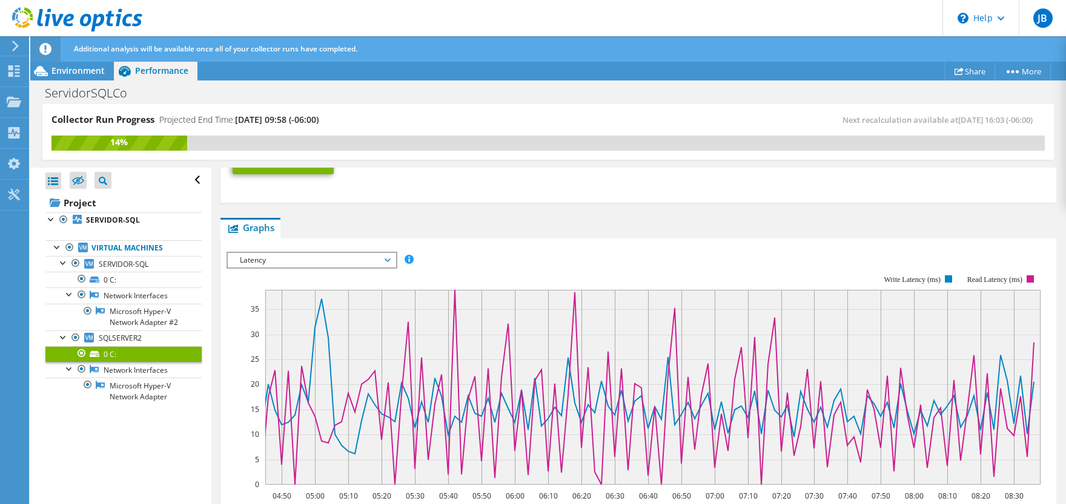
click at [376, 261] on span "Latency" at bounding box center [312, 260] width 156 height 15
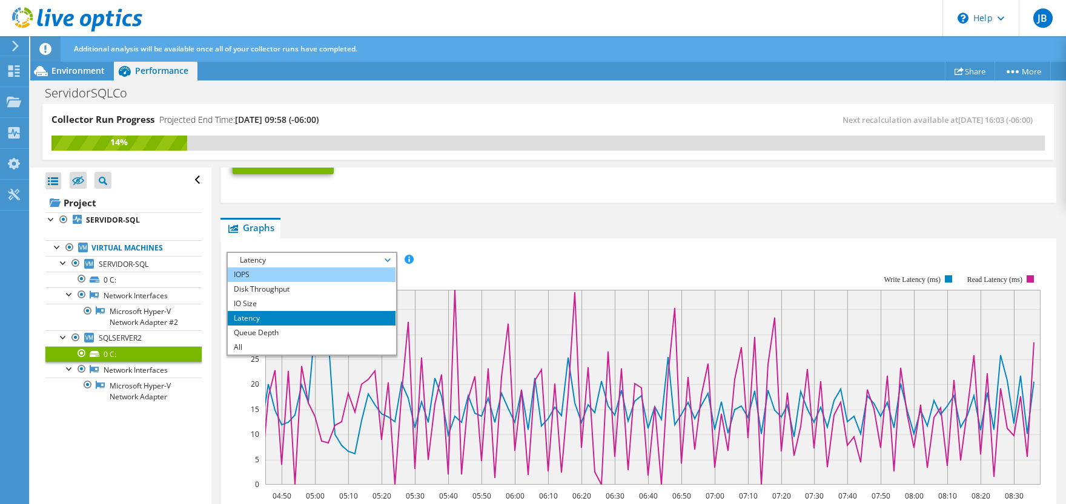
click at [314, 277] on li "IOPS" at bounding box center [312, 275] width 168 height 15
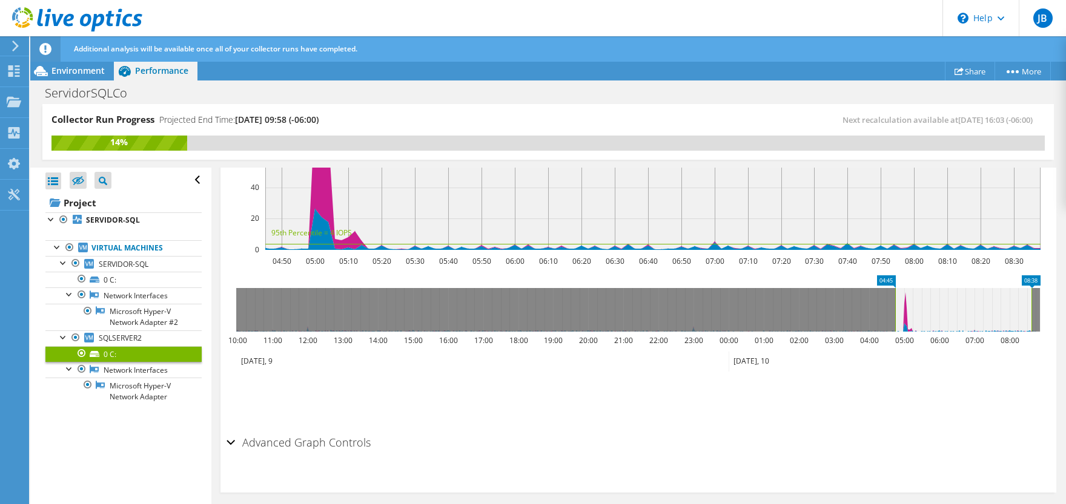
scroll to position [659, 0]
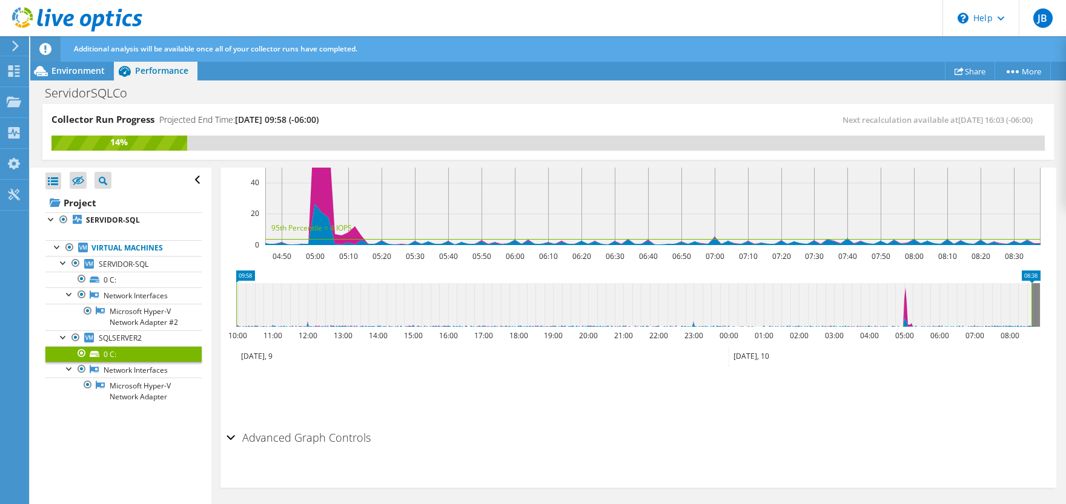
drag, startPoint x: 894, startPoint y: 301, endPoint x: 226, endPoint y: 306, distance: 668.0
click at [226, 306] on section "IOPS Disk Throughput IO Size Latency Queue Depth CPU Percentage Memory Page Fau…" at bounding box center [638, 243] width 836 height 489
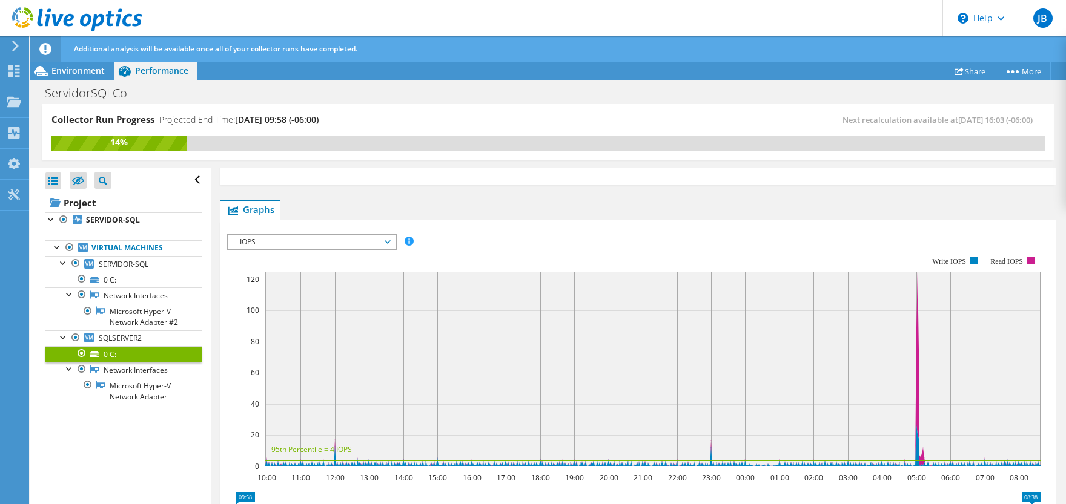
scroll to position [420, 0]
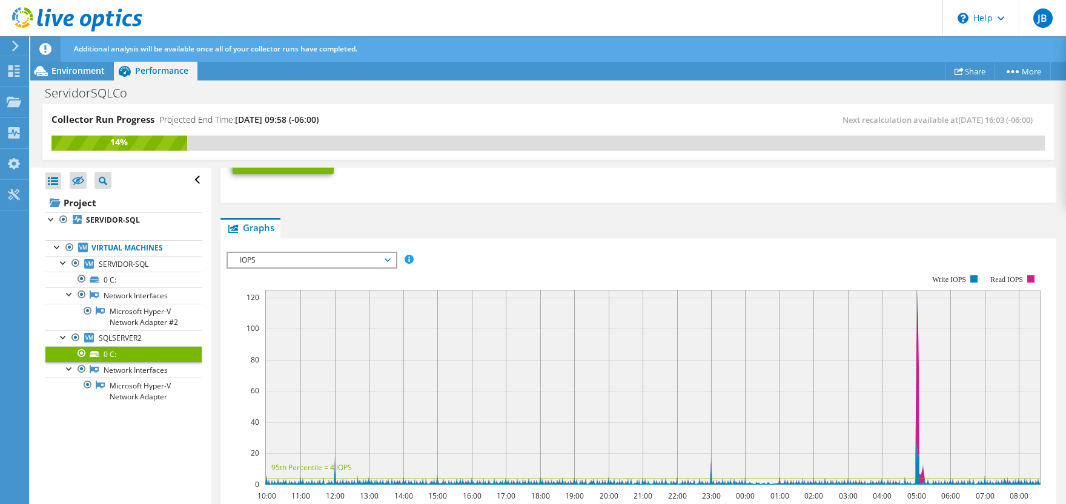
click at [437, 209] on div "0 C: Details Type Local Disk Total Capacity 400.00 GiB Used Capacity 270.00 GiB…" at bounding box center [638, 248] width 854 height 1001
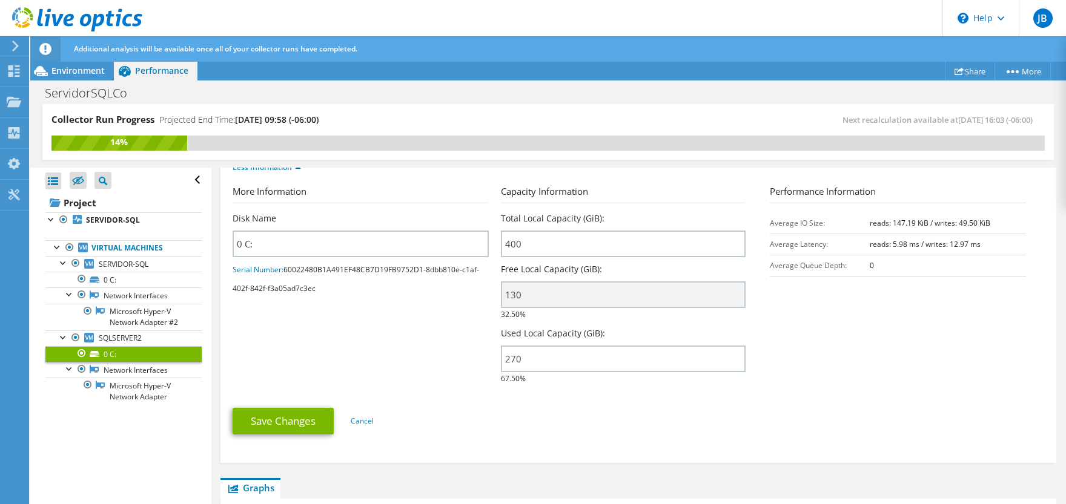
scroll to position [180, 0]
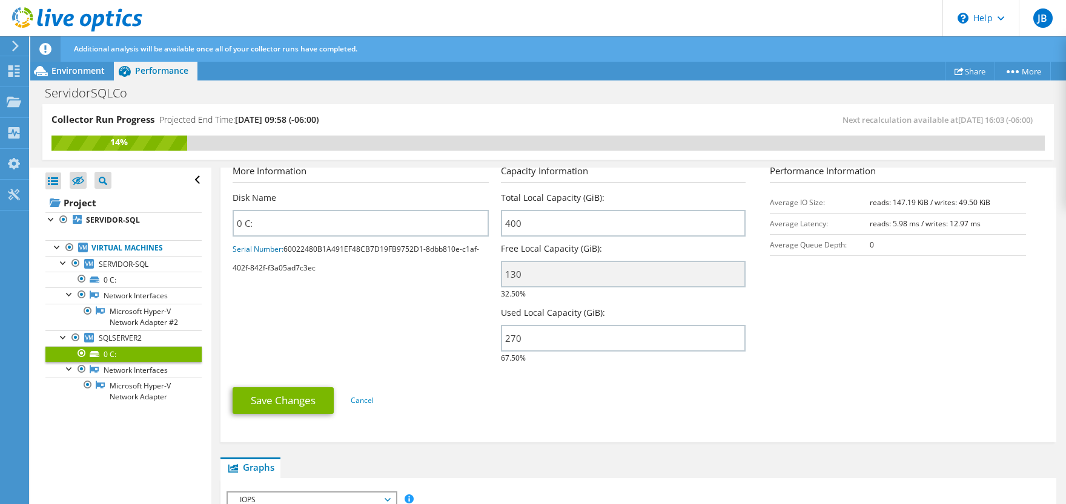
click at [843, 289] on section "More Information Disk Name 0 C: Serial Number: 60022480B1A491EF48CB7D19FB9752D1…" at bounding box center [638, 267] width 811 height 207
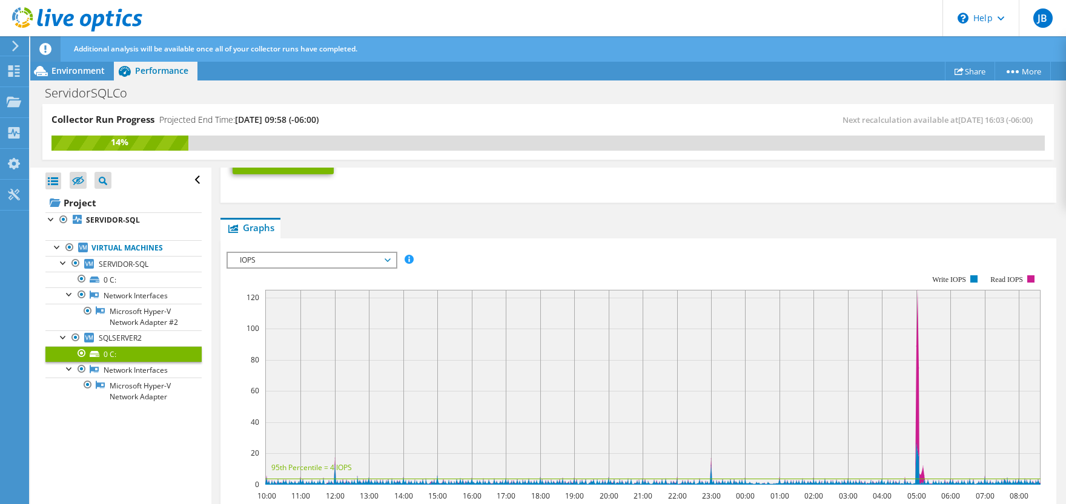
scroll to position [480, 0]
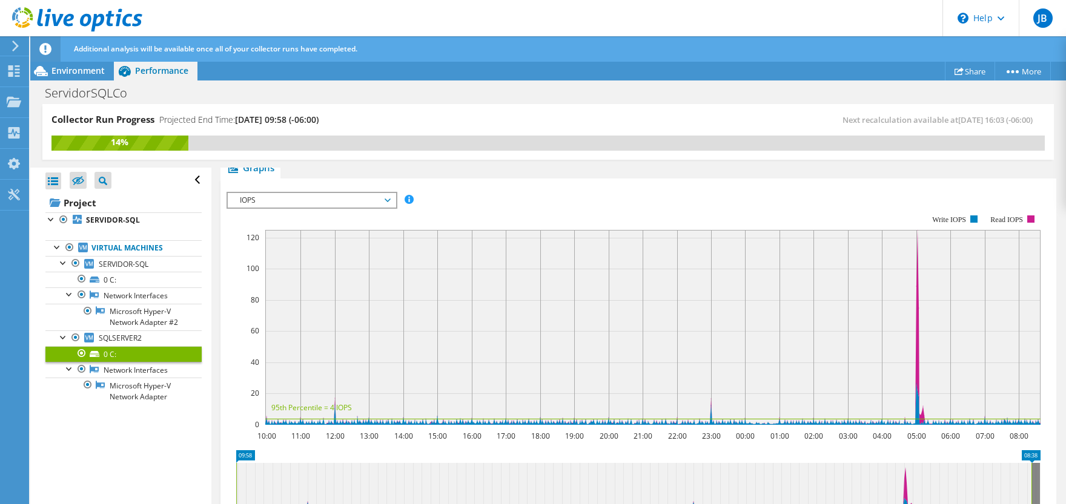
click at [382, 202] on span "IOPS" at bounding box center [312, 200] width 156 height 15
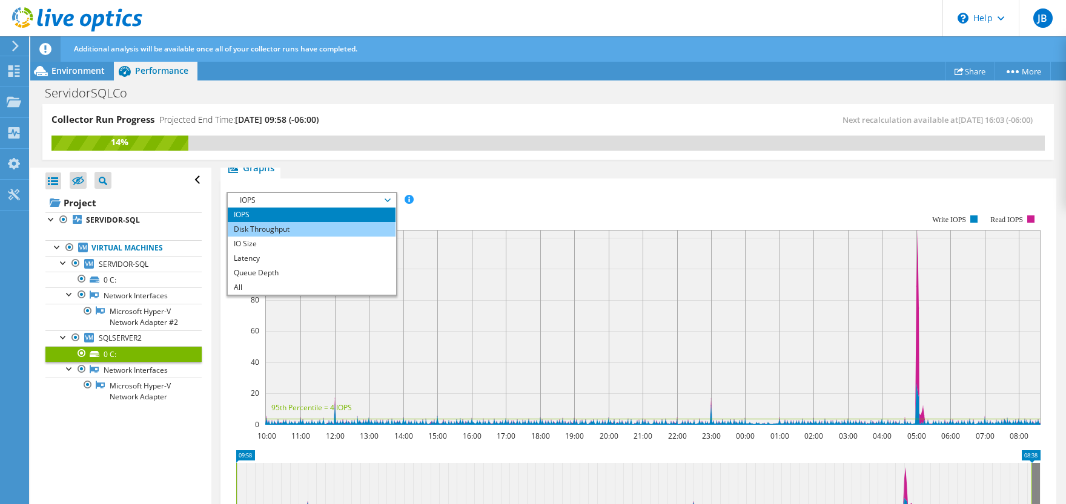
click at [306, 228] on li "Disk Throughput" at bounding box center [312, 229] width 168 height 15
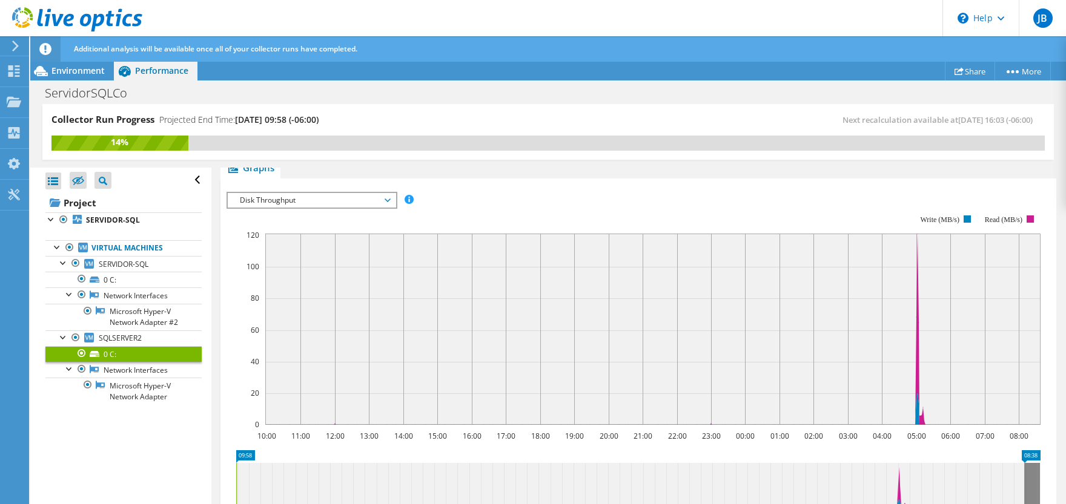
click at [386, 204] on span "Disk Throughput" at bounding box center [312, 200] width 156 height 15
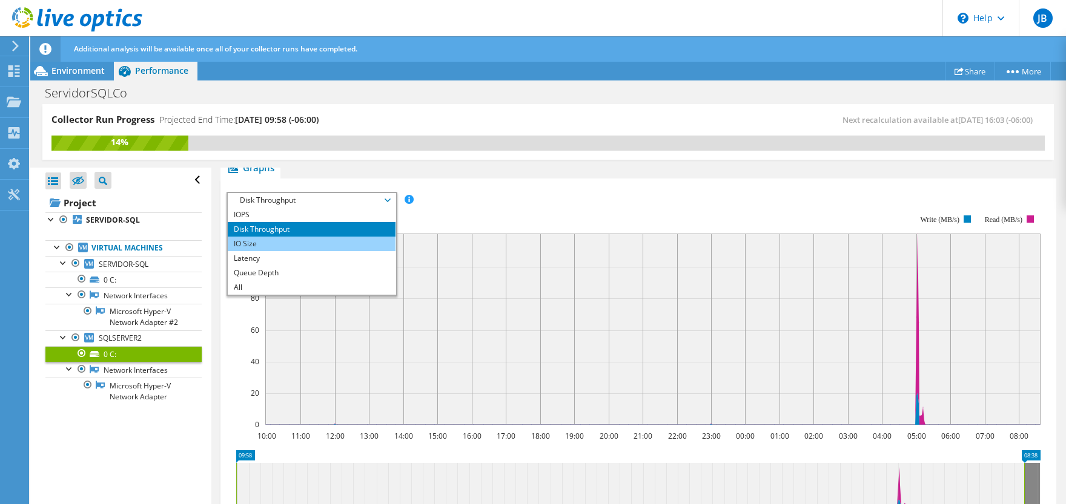
click at [303, 243] on li "IO Size" at bounding box center [312, 244] width 168 height 15
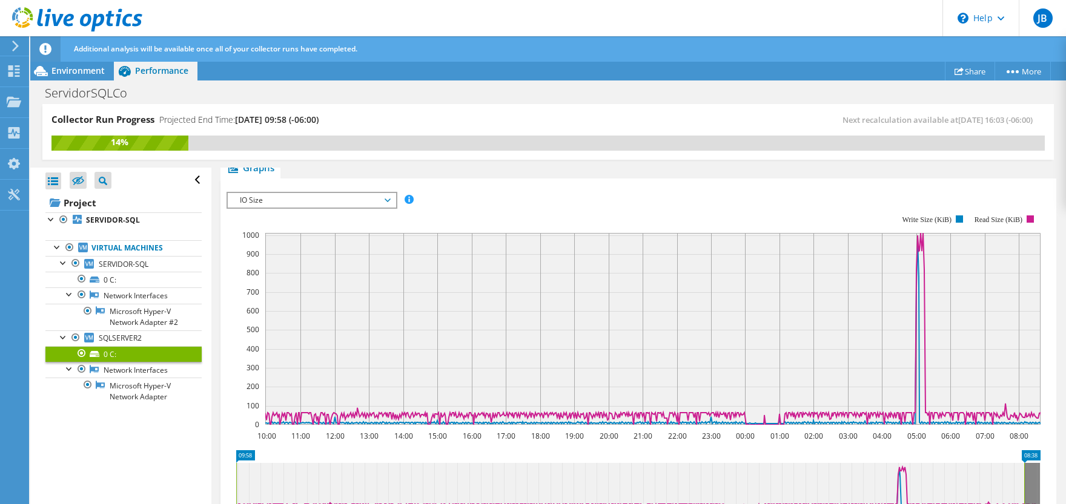
click at [315, 201] on span "IO Size" at bounding box center [312, 200] width 156 height 15
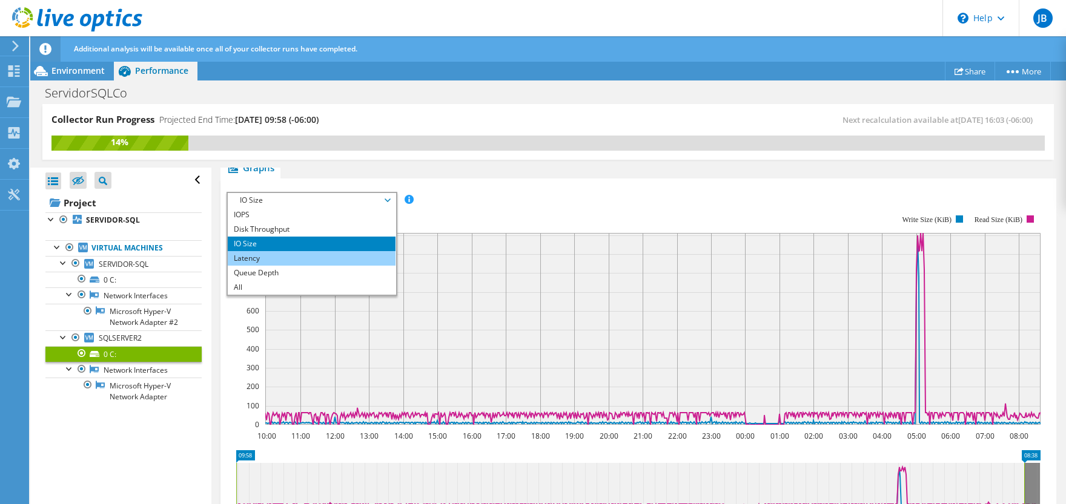
click at [292, 256] on li "Latency" at bounding box center [312, 258] width 168 height 15
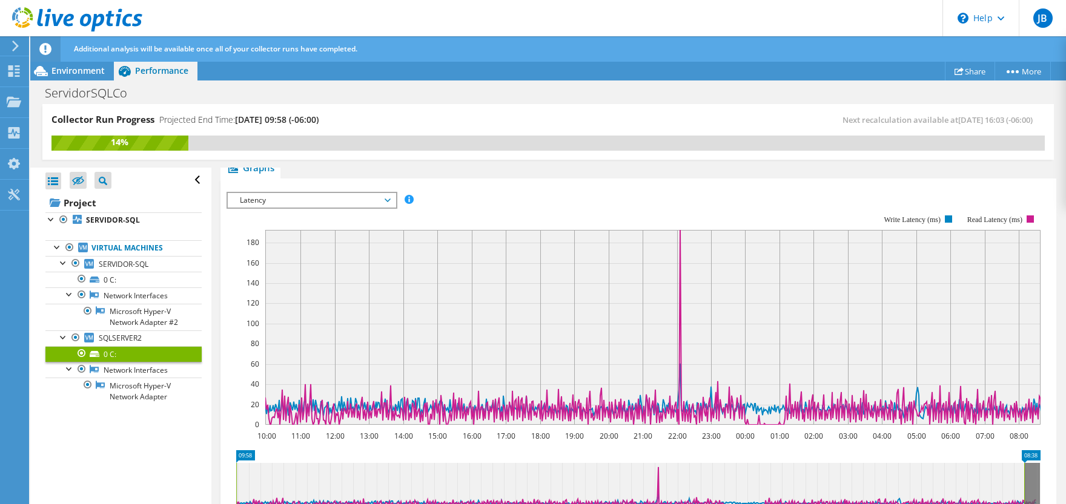
click at [331, 194] on span "Latency" at bounding box center [312, 200] width 156 height 15
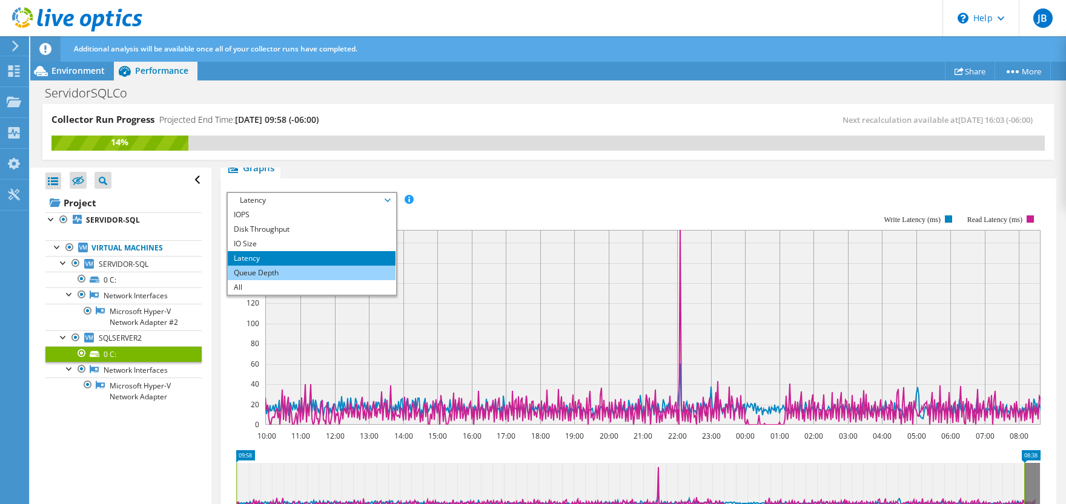
click at [294, 270] on li "Queue Depth" at bounding box center [312, 273] width 168 height 15
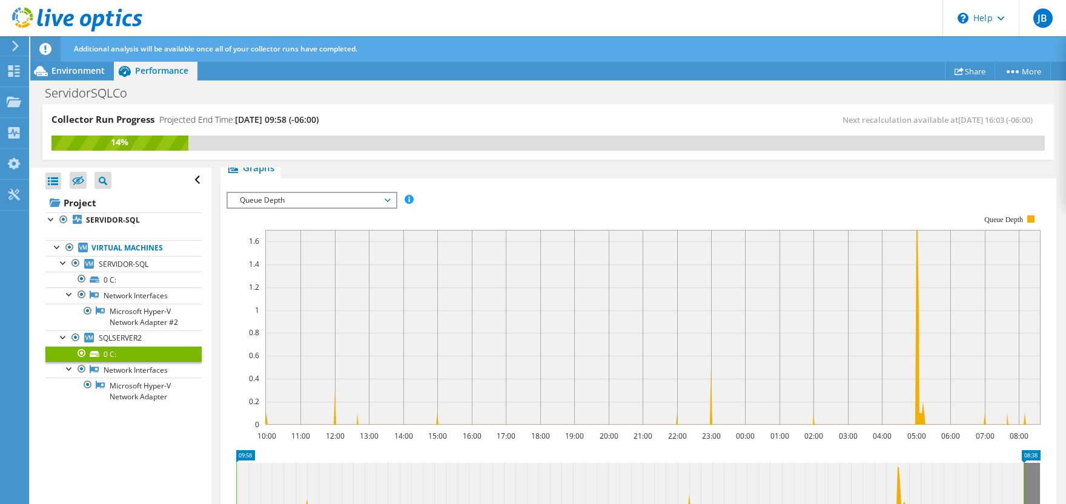
click at [344, 193] on span "Queue Depth" at bounding box center [312, 200] width 156 height 15
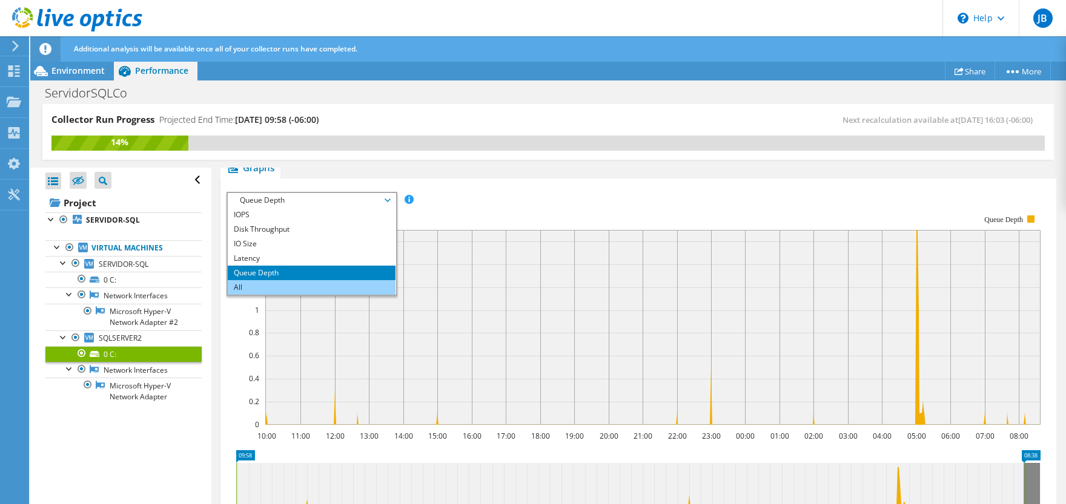
click at [306, 285] on li "All" at bounding box center [312, 287] width 168 height 15
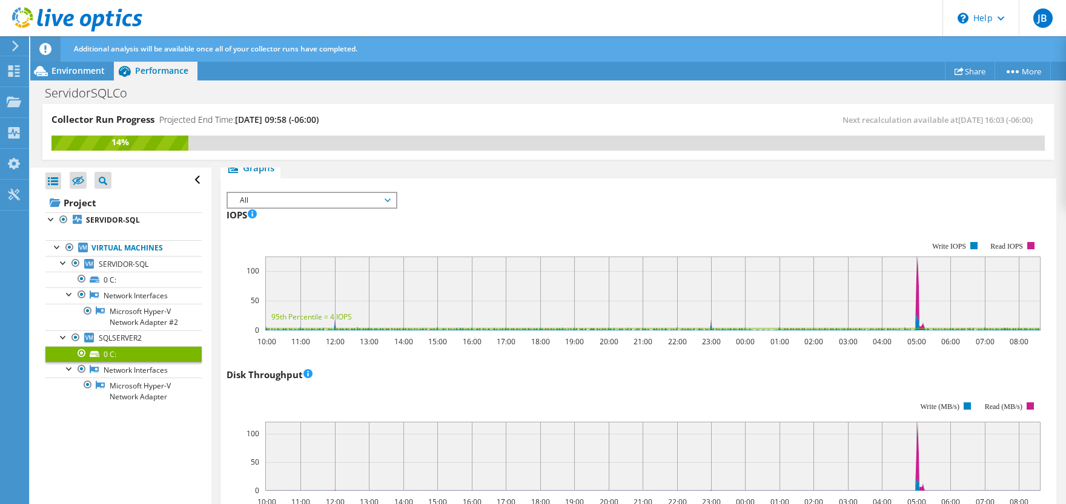
click at [362, 200] on span "All" at bounding box center [312, 200] width 156 height 15
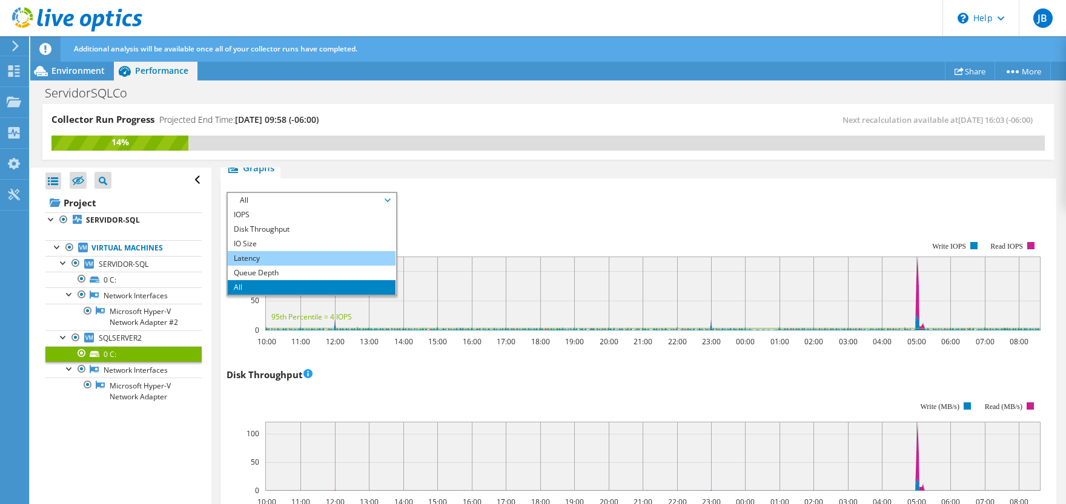
click at [299, 260] on li "Latency" at bounding box center [312, 258] width 168 height 15
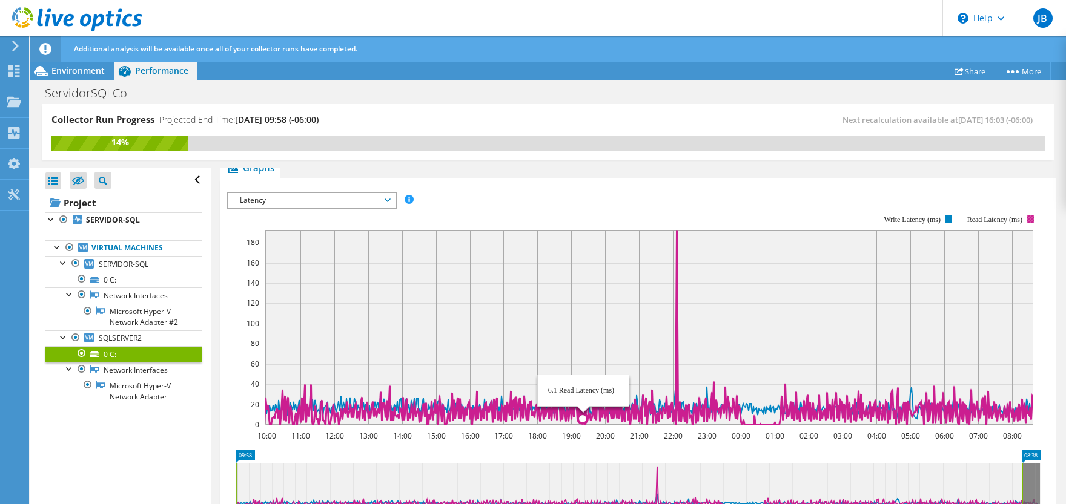
scroll to position [540, 0]
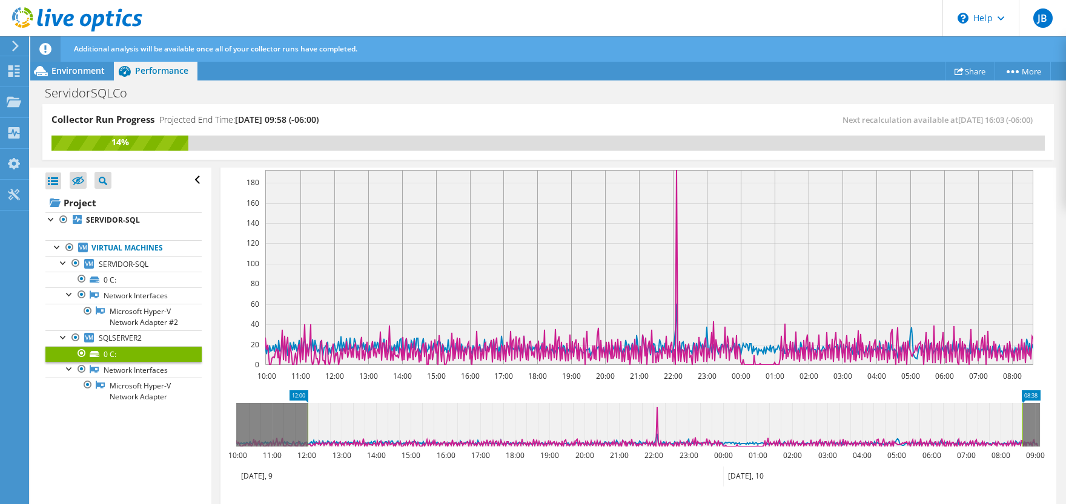
drag, startPoint x: 237, startPoint y: 418, endPoint x: 308, endPoint y: 417, distance: 71.5
click at [308, 417] on rect at bounding box center [307, 425] width 5 height 44
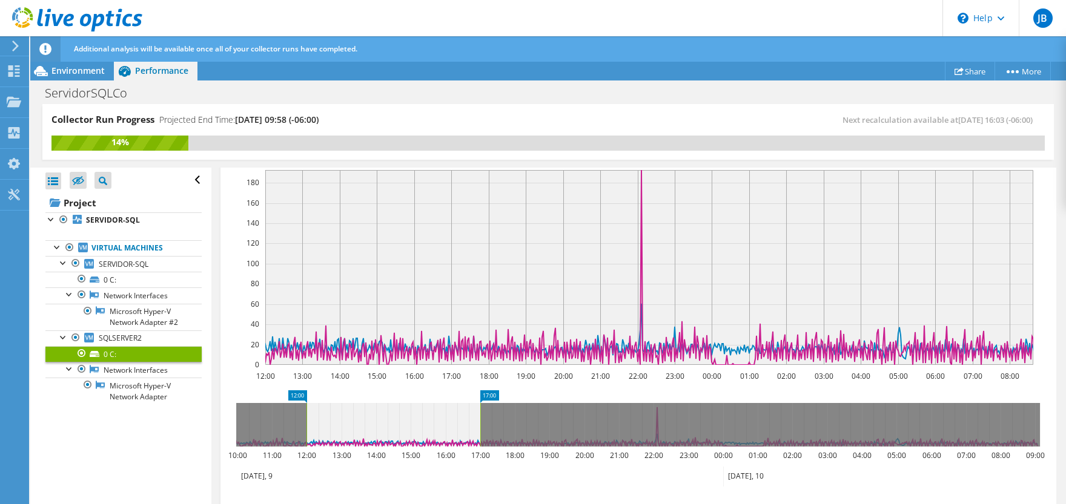
drag, startPoint x: 1022, startPoint y: 415, endPoint x: 480, endPoint y: 408, distance: 542.0
click at [480, 408] on rect at bounding box center [480, 425] width 5 height 44
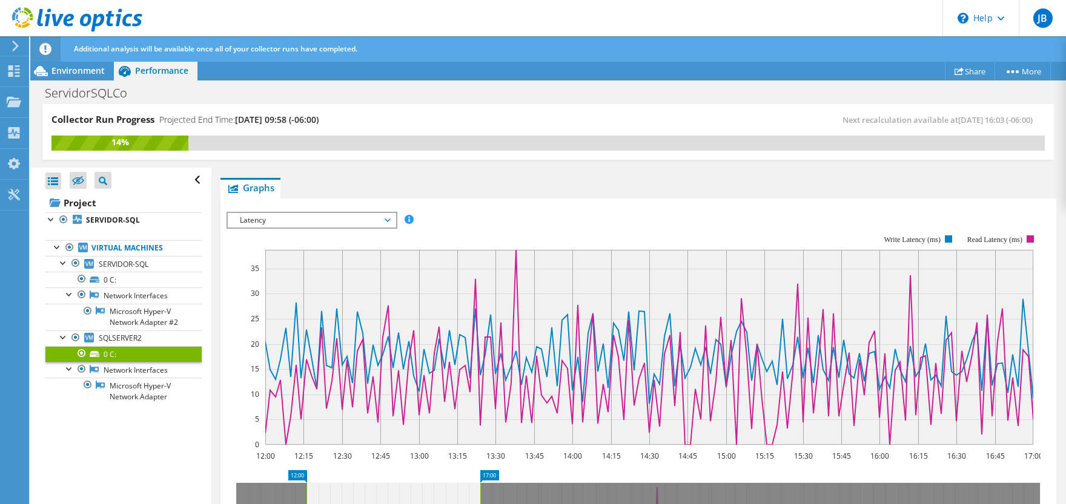
scroll to position [480, 0]
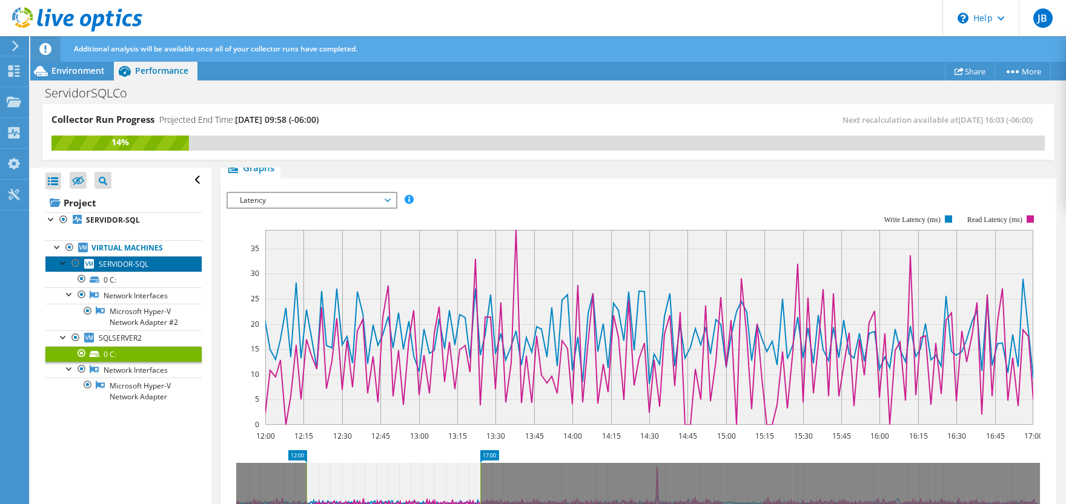
click at [119, 264] on span "SERVIDOR-SQL" at bounding box center [124, 264] width 50 height 10
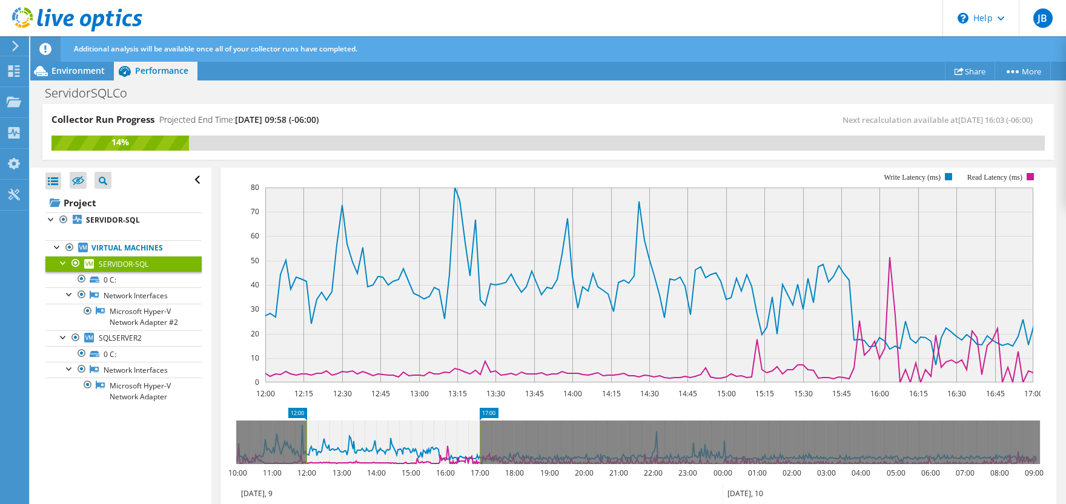
scroll to position [204, 0]
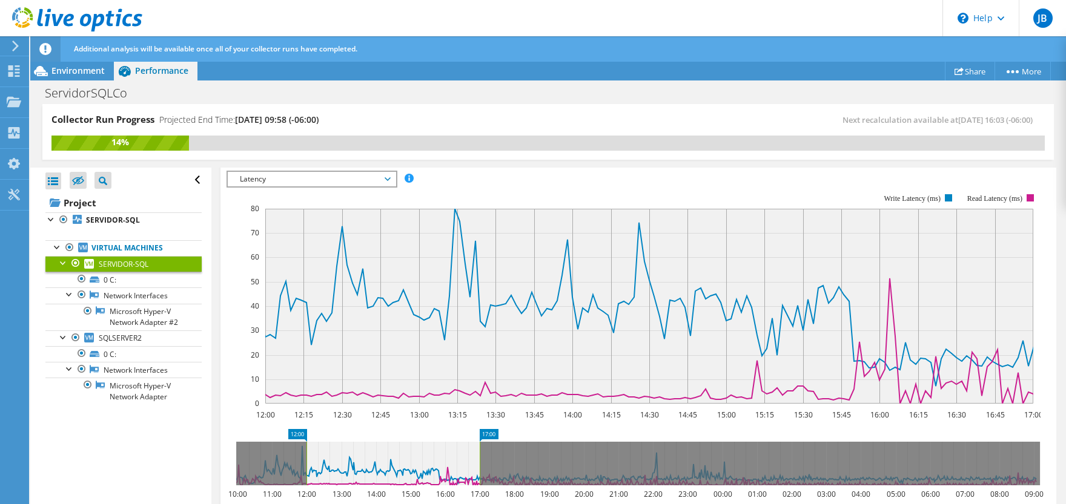
click at [359, 179] on span "Latency" at bounding box center [312, 179] width 156 height 15
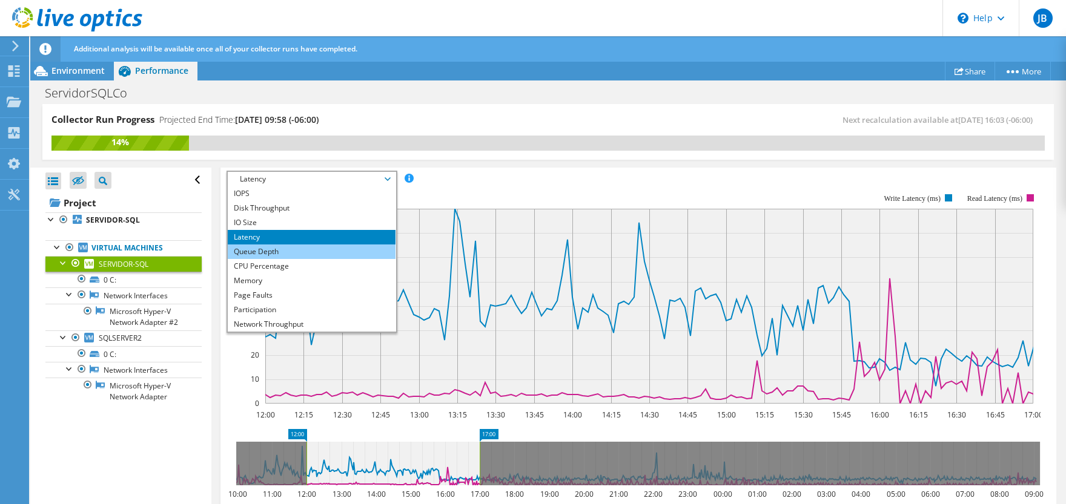
click at [290, 249] on li "Queue Depth" at bounding box center [312, 252] width 168 height 15
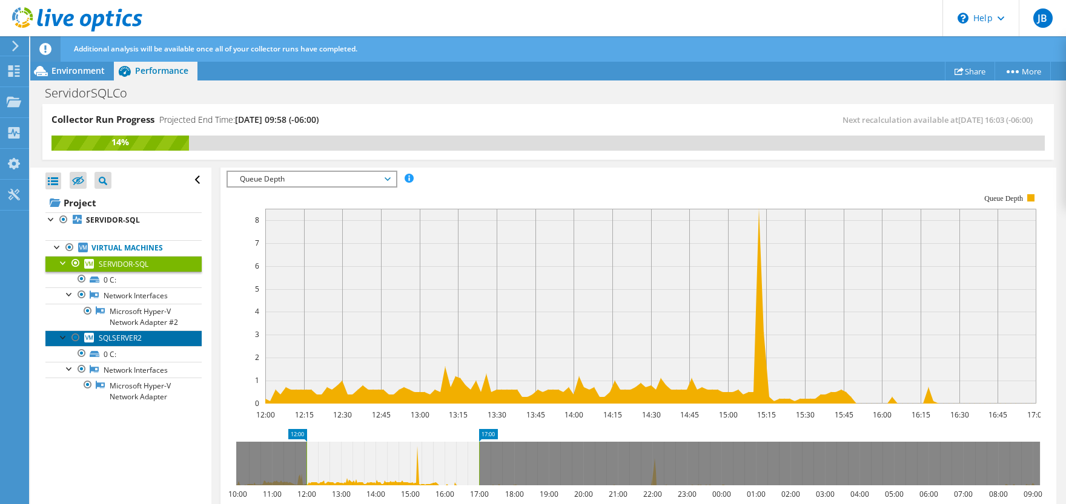
click at [137, 338] on span "SQLSERVER2" at bounding box center [120, 338] width 43 height 10
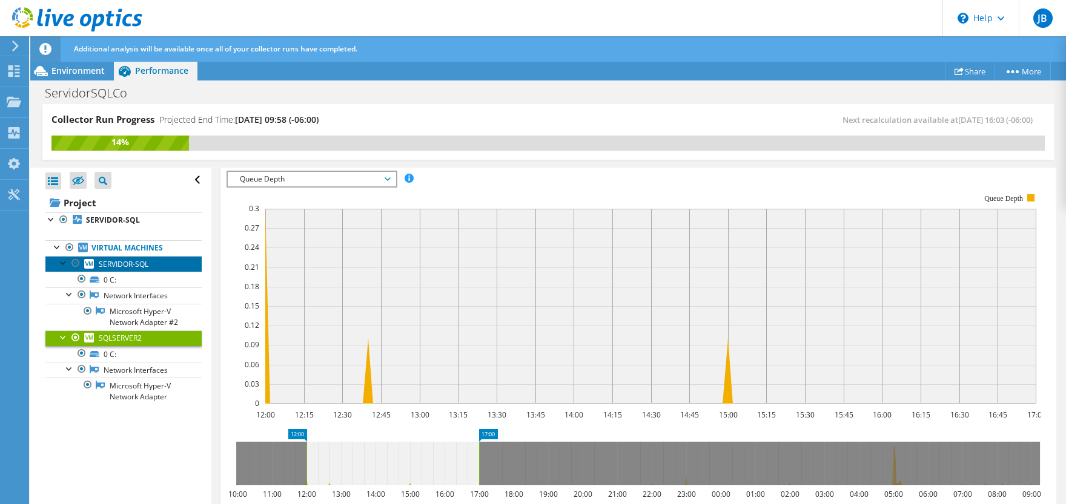
click at [128, 263] on span "SERVIDOR-SQL" at bounding box center [124, 264] width 50 height 10
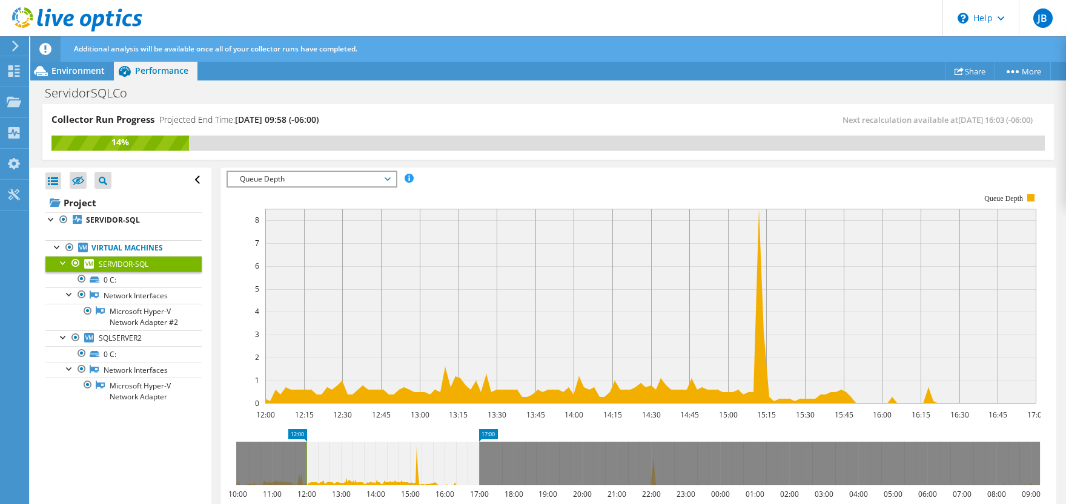
click at [386, 173] on span "Queue Depth" at bounding box center [312, 179] width 156 height 15
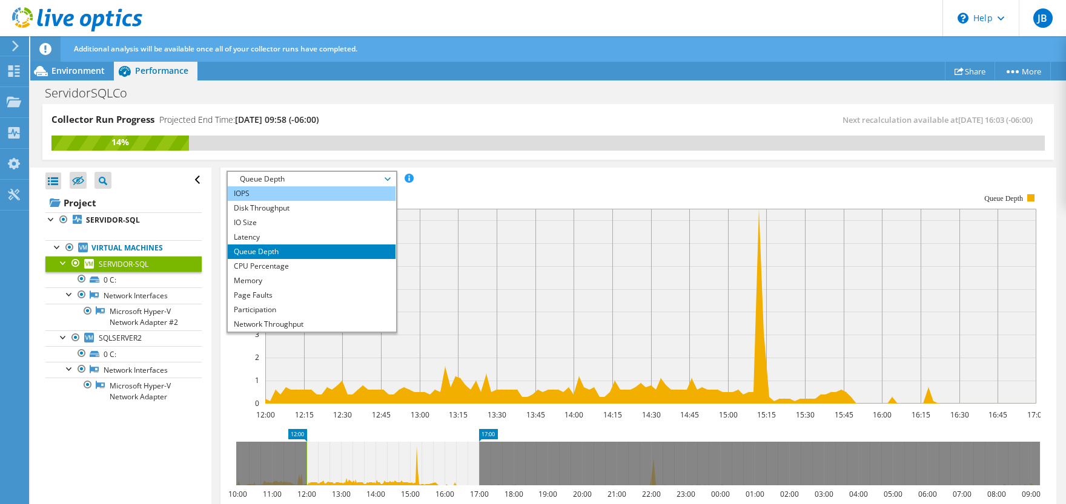
click at [311, 195] on li "IOPS" at bounding box center [312, 194] width 168 height 15
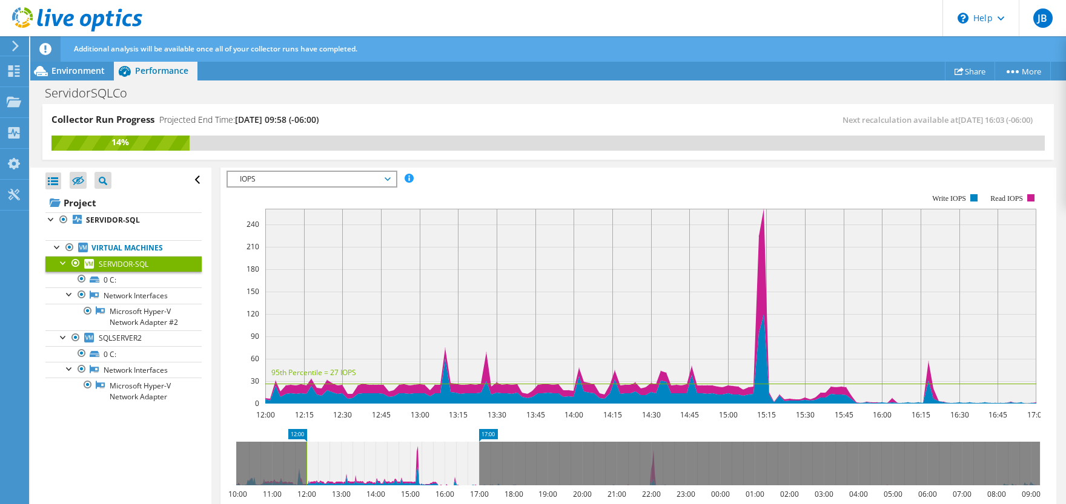
click at [603, 187] on rect at bounding box center [633, 299] width 814 height 242
click at [382, 173] on span "IOPS" at bounding box center [312, 179] width 156 height 15
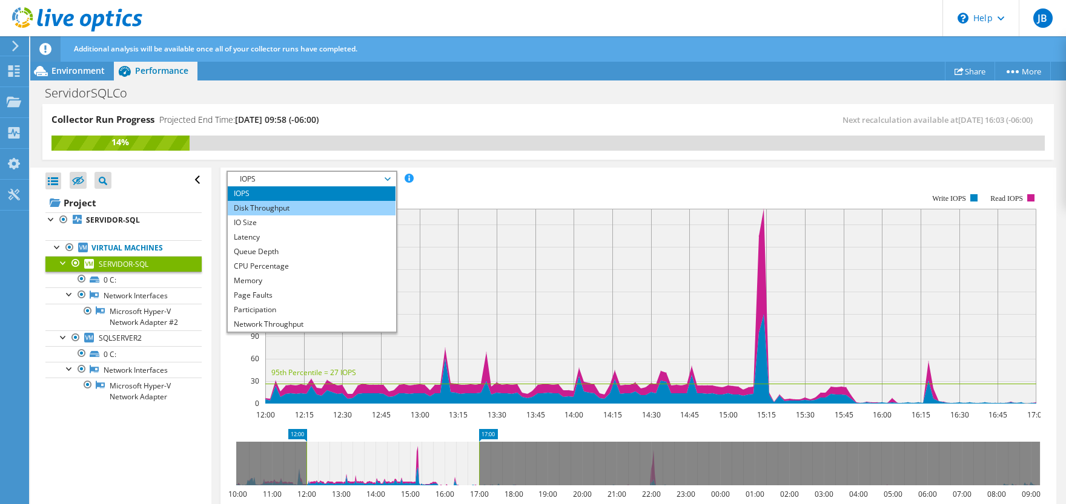
click at [291, 204] on li "Disk Throughput" at bounding box center [312, 208] width 168 height 15
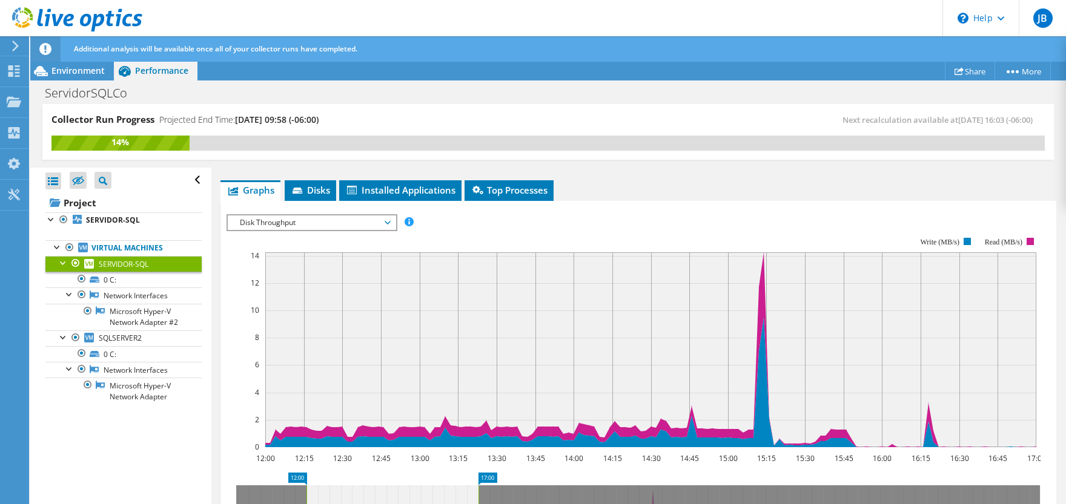
scroll to position [144, 0]
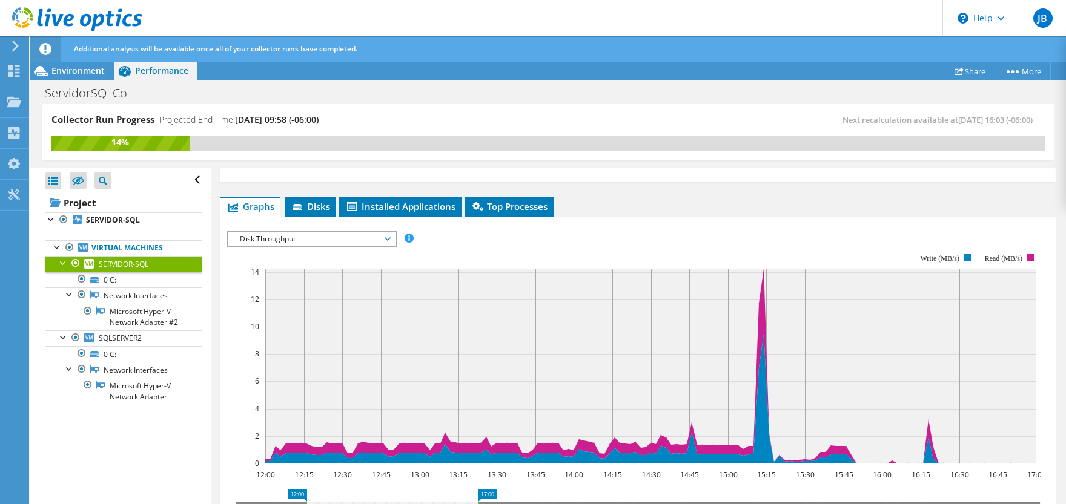
click at [372, 237] on span "Disk Throughput" at bounding box center [312, 239] width 156 height 15
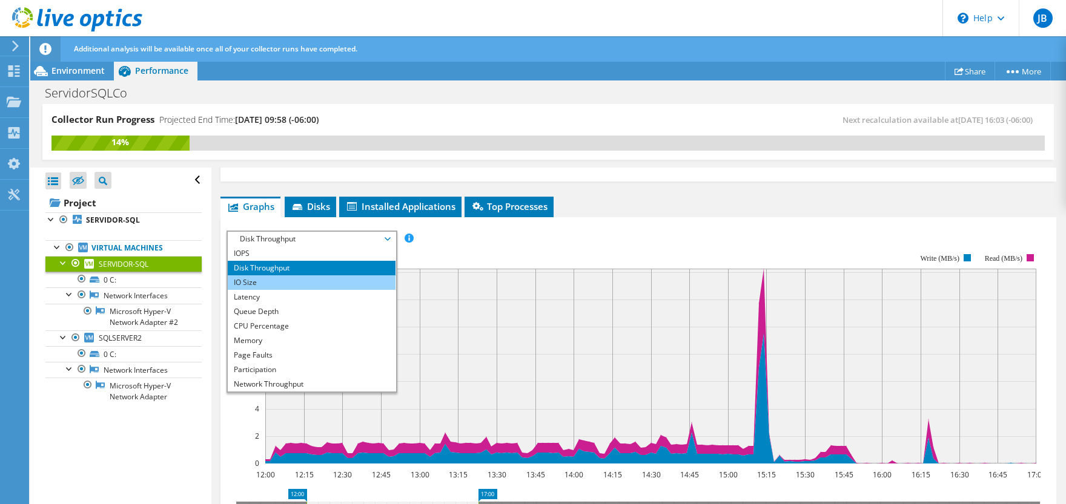
click at [300, 282] on li "IO Size" at bounding box center [312, 283] width 168 height 15
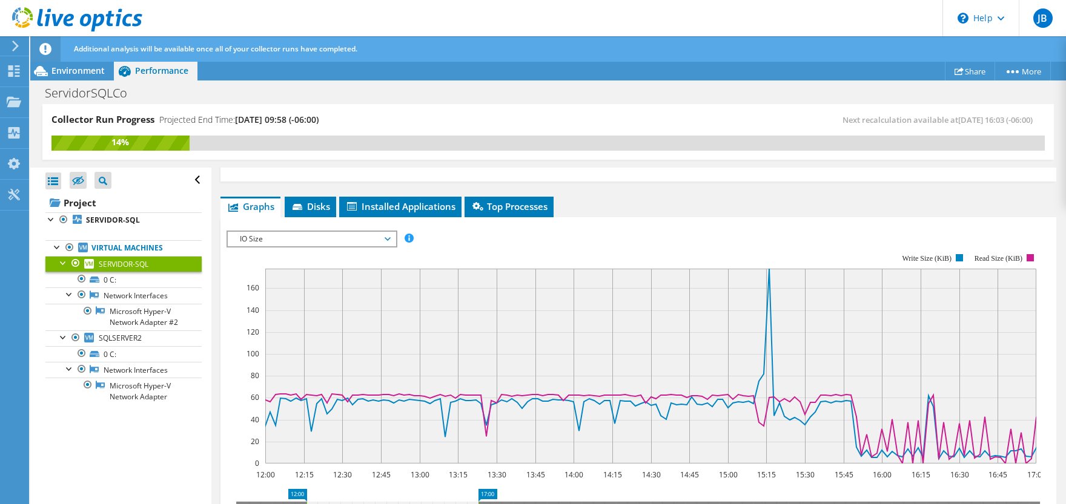
click at [385, 240] on span "IO Size" at bounding box center [312, 239] width 156 height 15
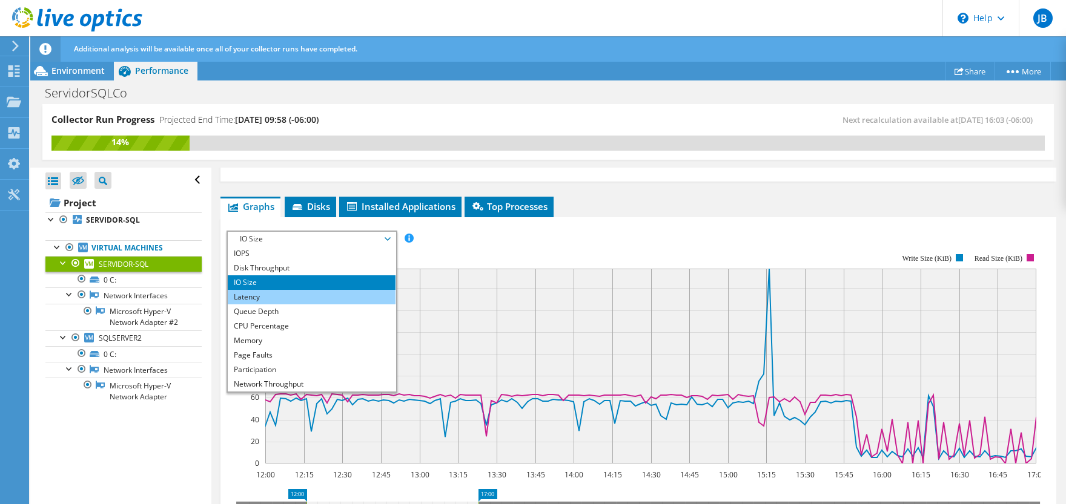
click at [323, 296] on li "Latency" at bounding box center [312, 297] width 168 height 15
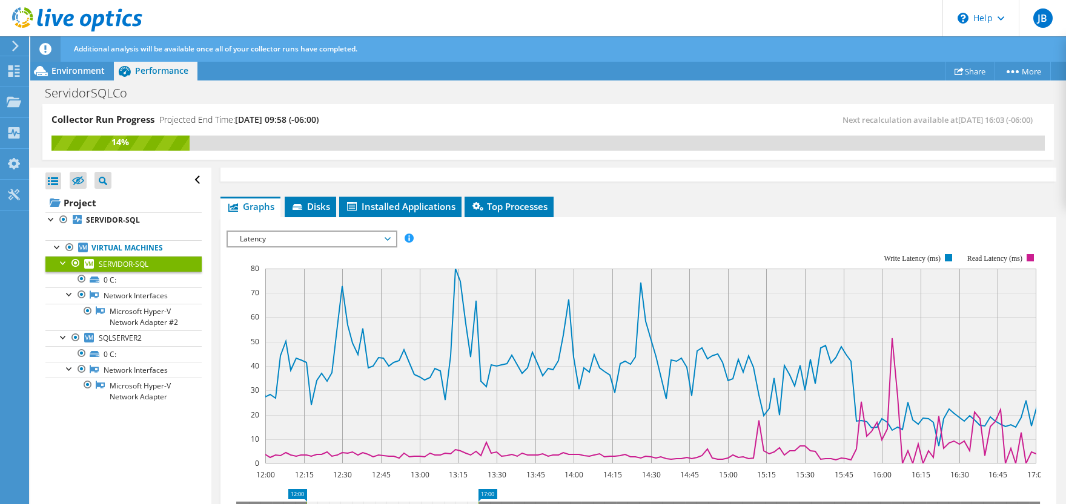
click at [375, 240] on span "Latency" at bounding box center [312, 239] width 156 height 15
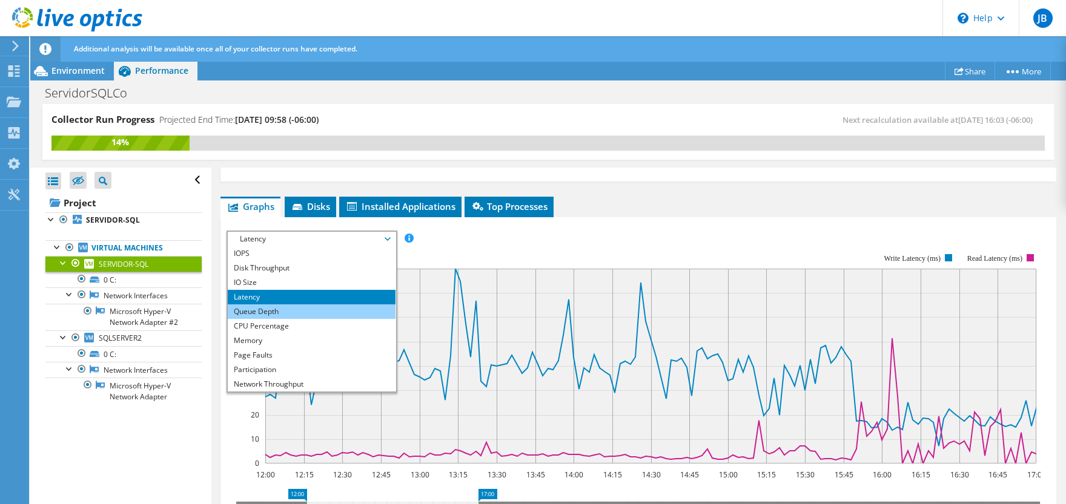
click at [305, 311] on li "Queue Depth" at bounding box center [312, 312] width 168 height 15
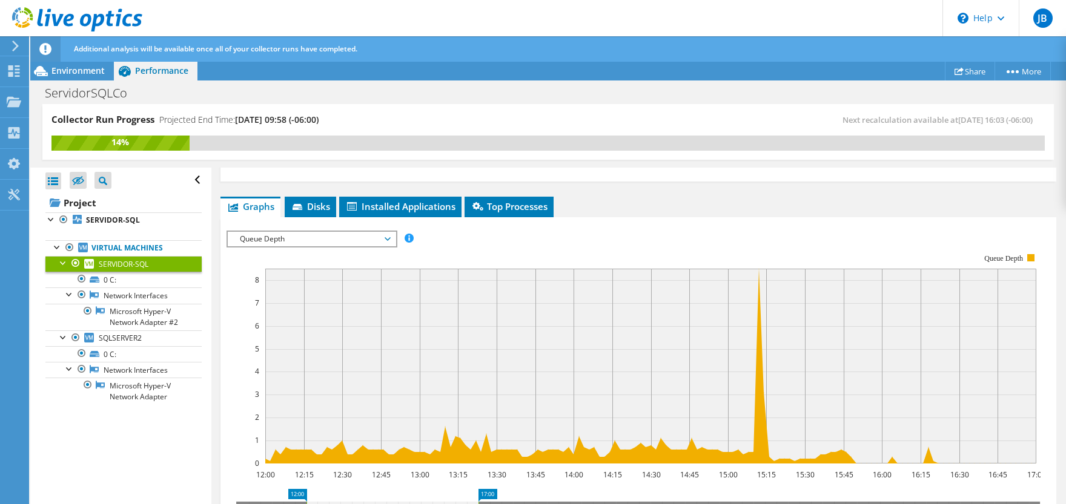
click at [333, 237] on span "Queue Depth" at bounding box center [312, 239] width 156 height 15
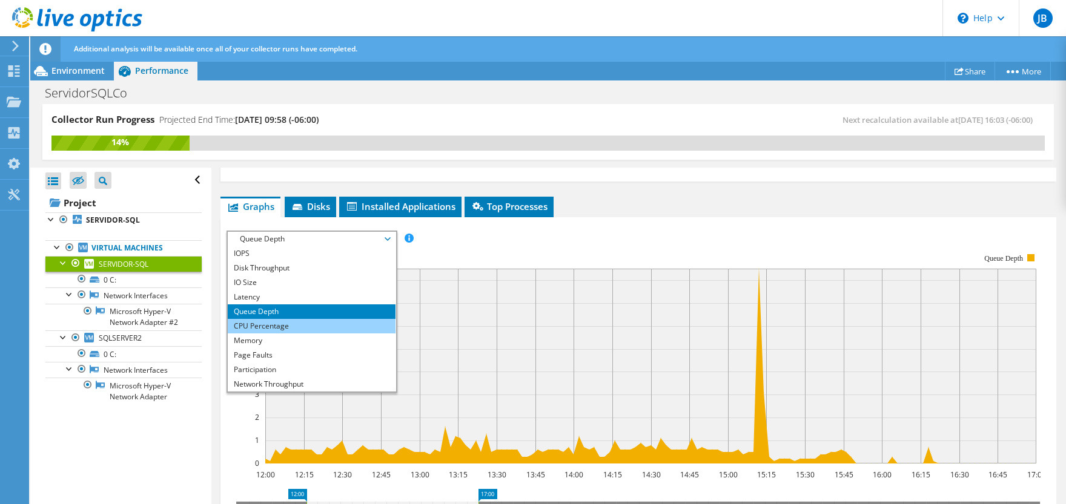
click at [290, 322] on li "CPU Percentage" at bounding box center [312, 326] width 168 height 15
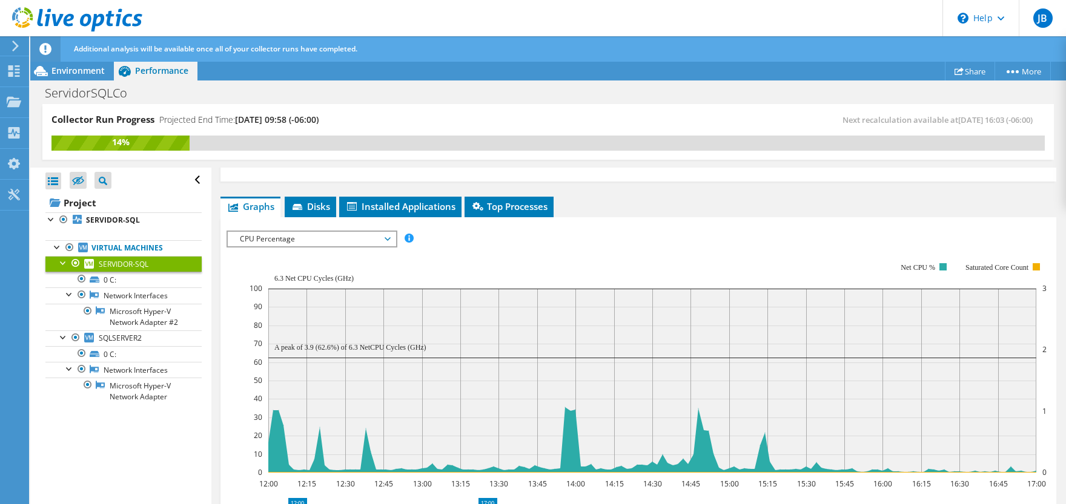
click at [360, 237] on span "CPU Percentage" at bounding box center [312, 239] width 156 height 15
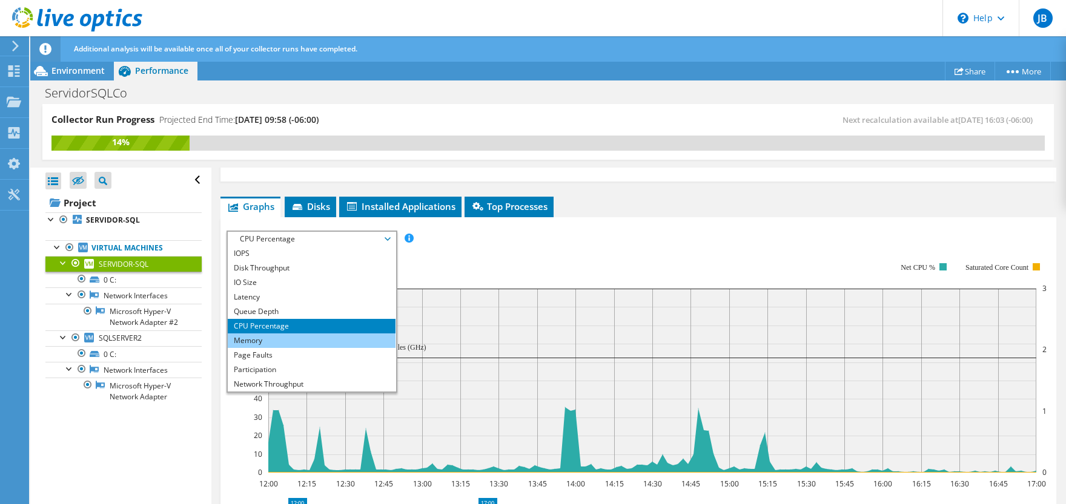
click at [289, 343] on li "Memory" at bounding box center [312, 341] width 168 height 15
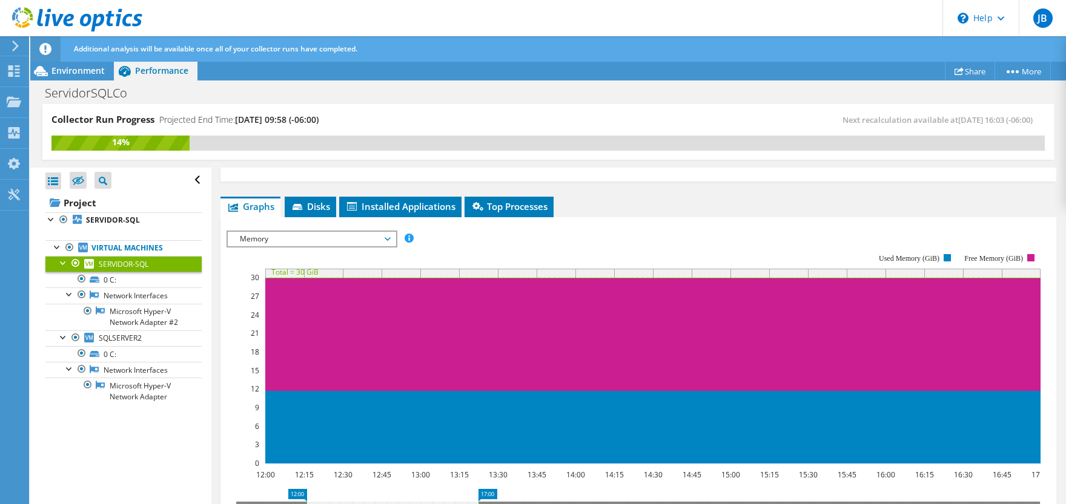
click at [380, 237] on span "Memory" at bounding box center [312, 239] width 156 height 15
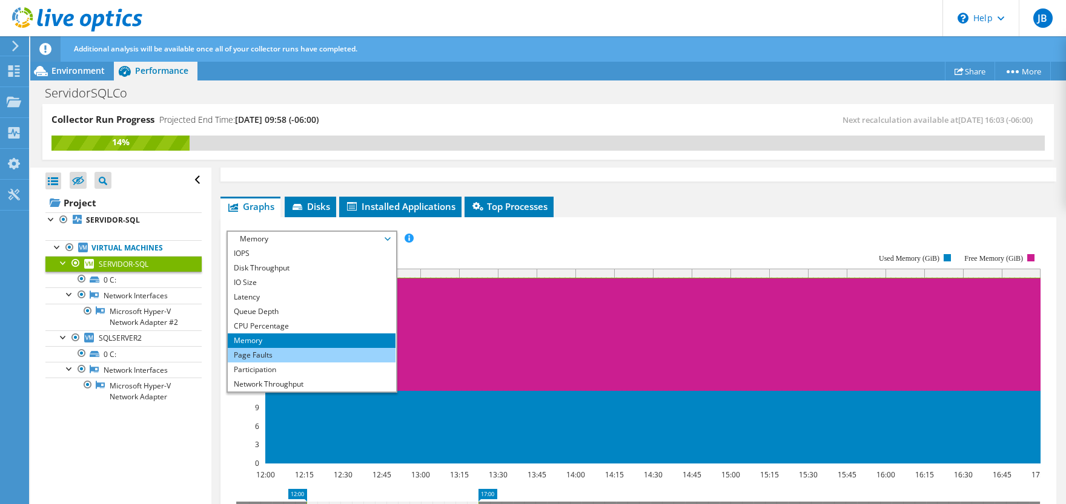
click at [286, 351] on li "Page Faults" at bounding box center [312, 355] width 168 height 15
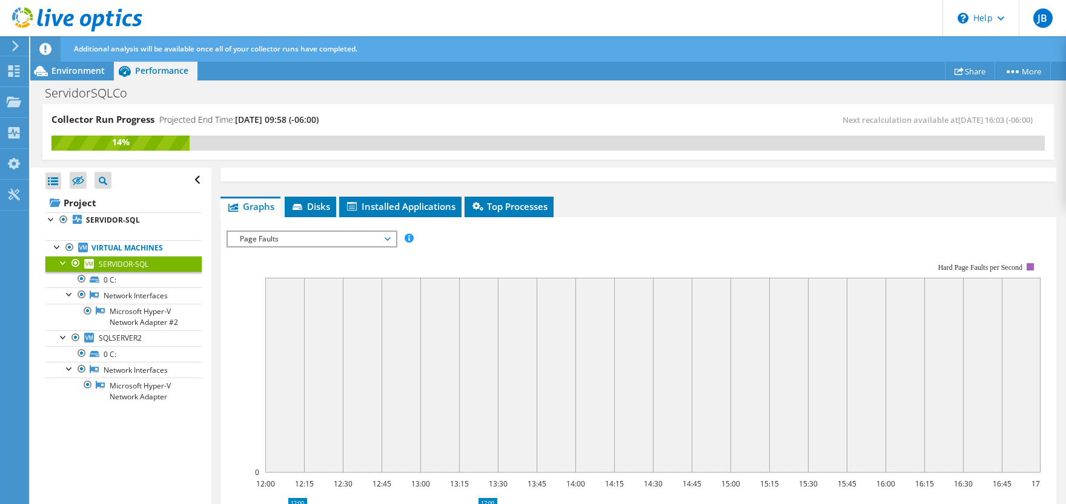
click at [302, 239] on span "Page Faults" at bounding box center [312, 239] width 156 height 15
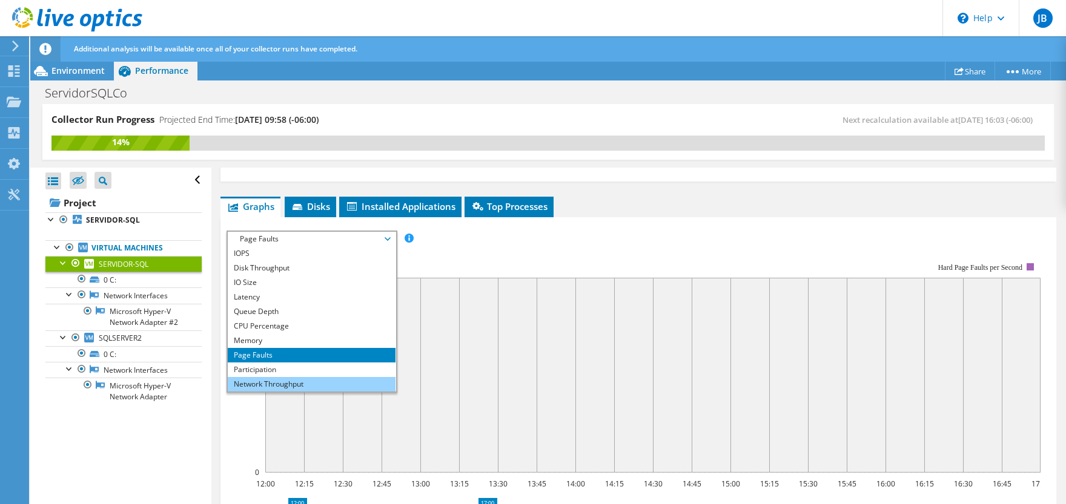
click at [289, 381] on li "Network Throughput" at bounding box center [312, 384] width 168 height 15
